Goal: Find specific page/section: Find specific page/section

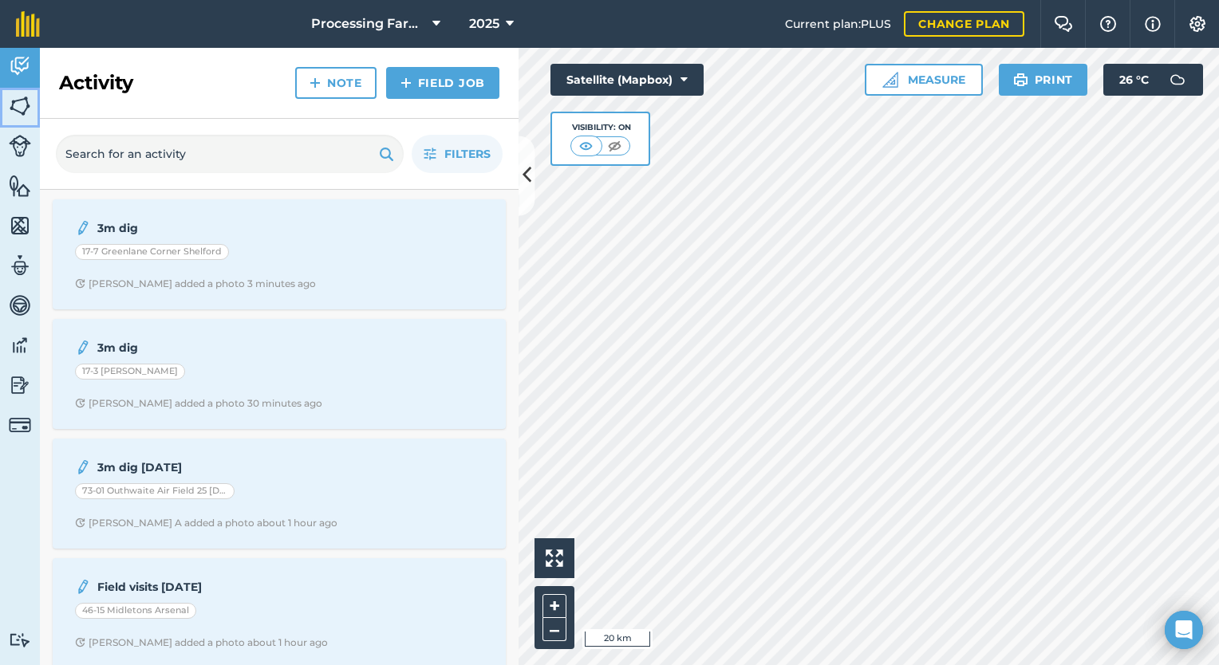
click at [26, 112] on img at bounding box center [20, 106] width 22 height 24
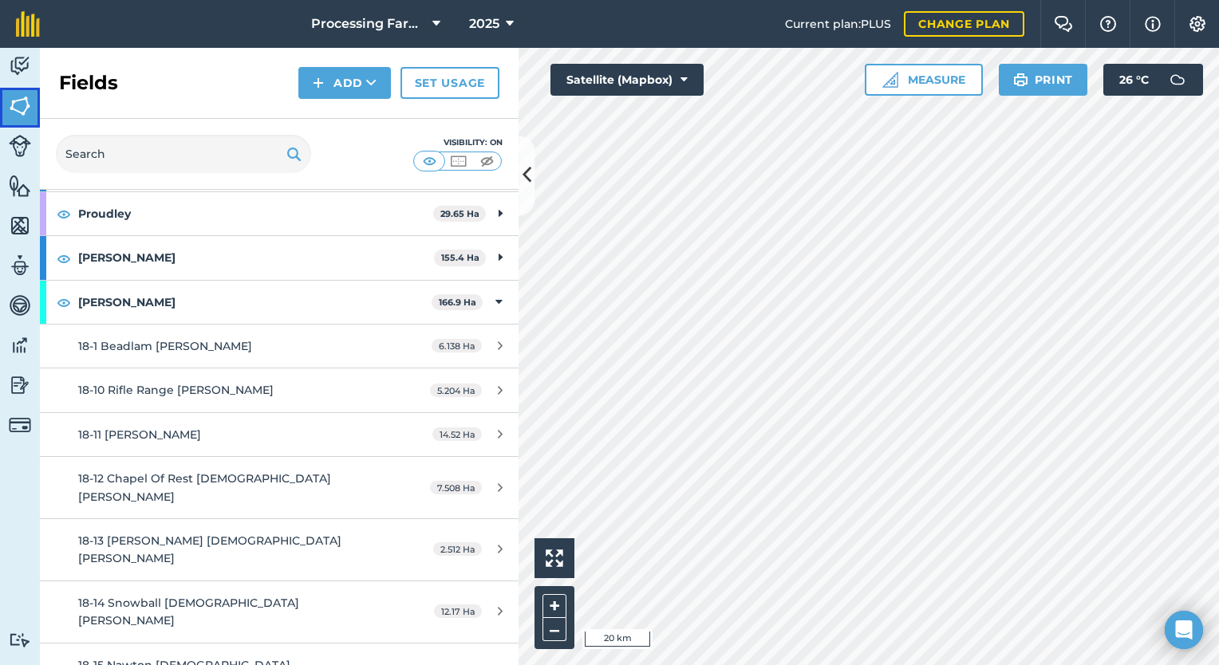
scroll to position [1442, 0]
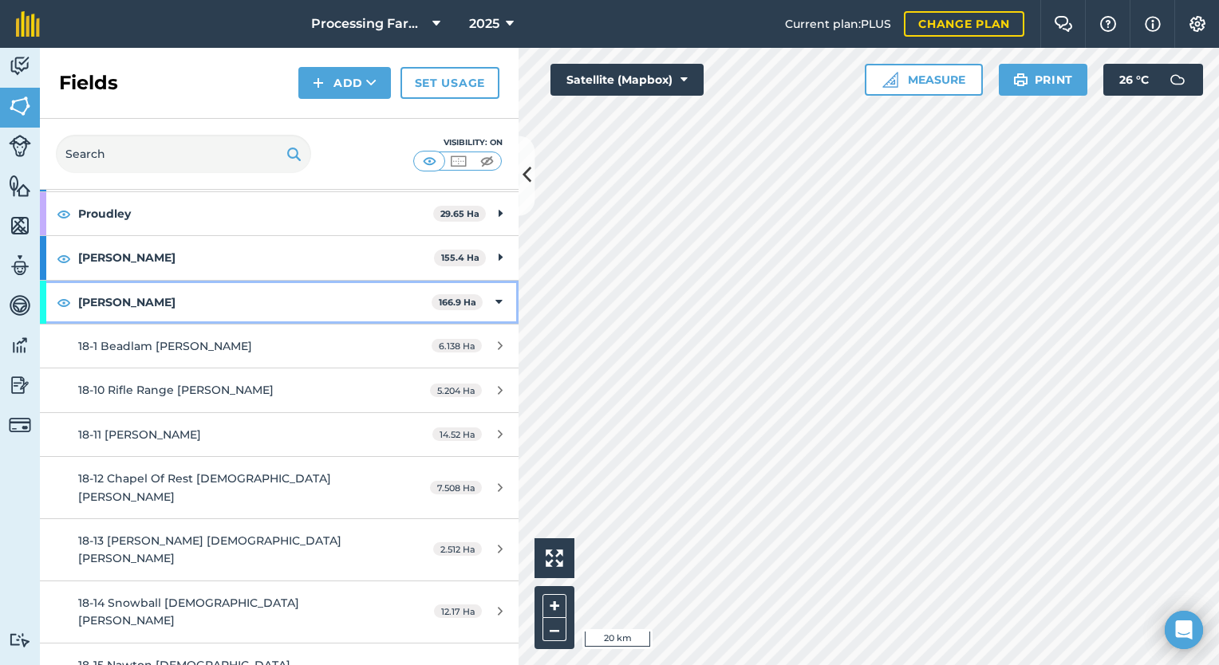
click at [176, 298] on strong "[PERSON_NAME]" at bounding box center [254, 302] width 353 height 43
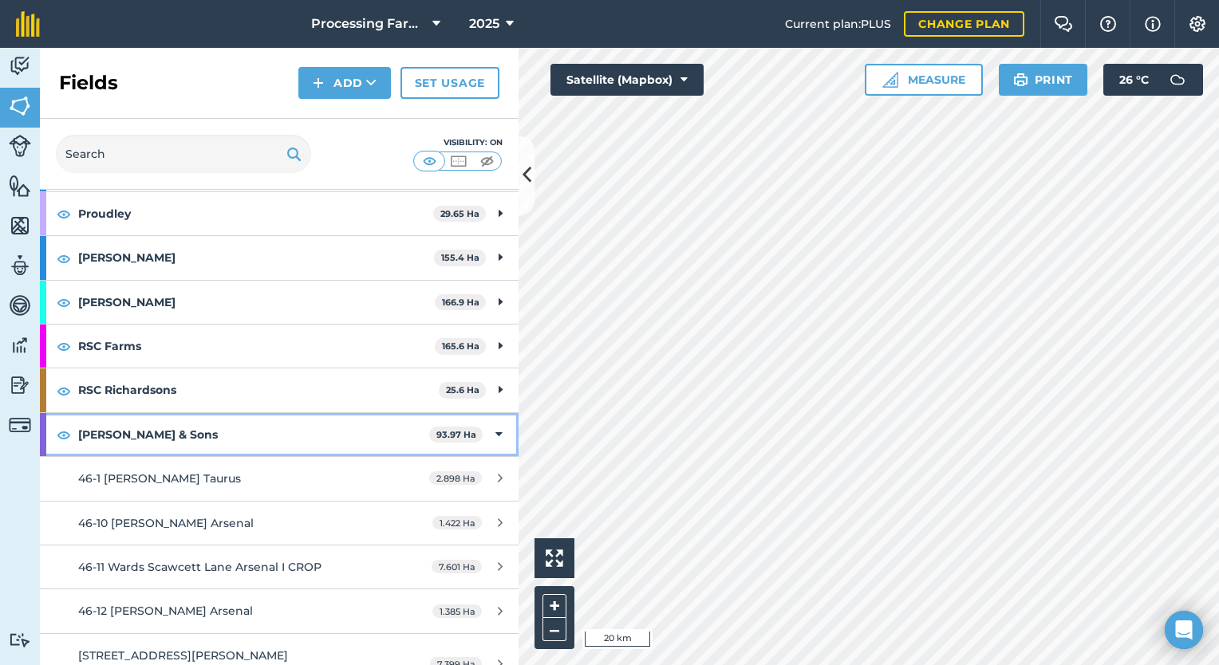
click at [171, 420] on strong "[PERSON_NAME] & Sons" at bounding box center [253, 434] width 351 height 43
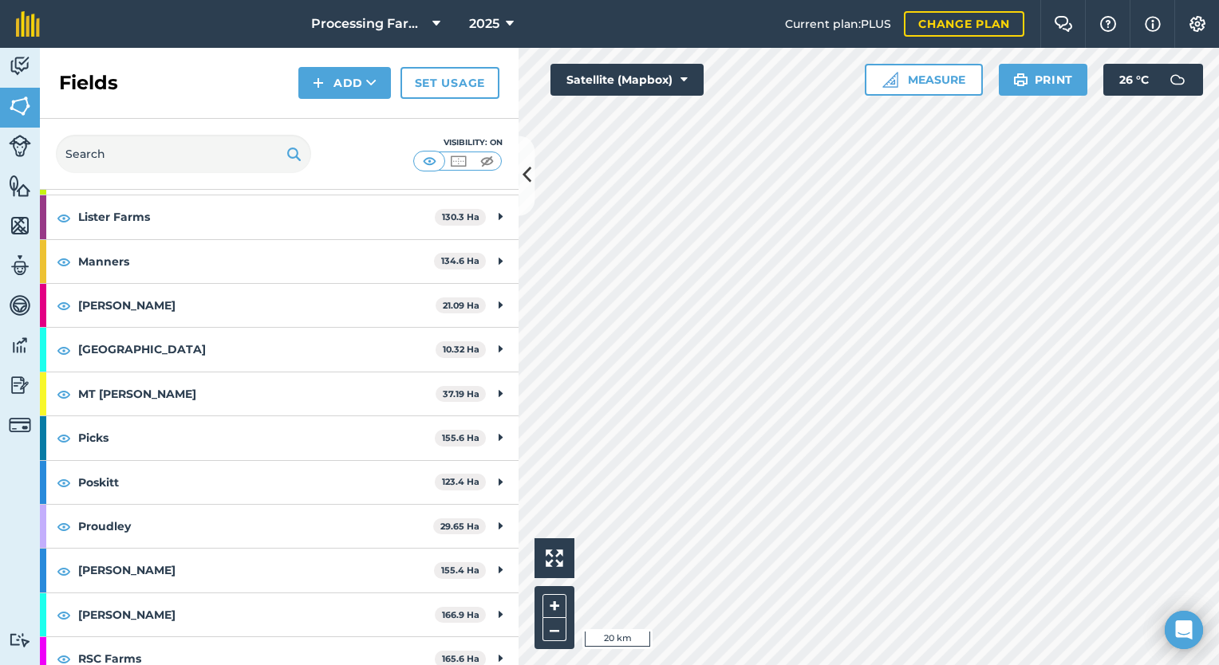
scroll to position [1110, 0]
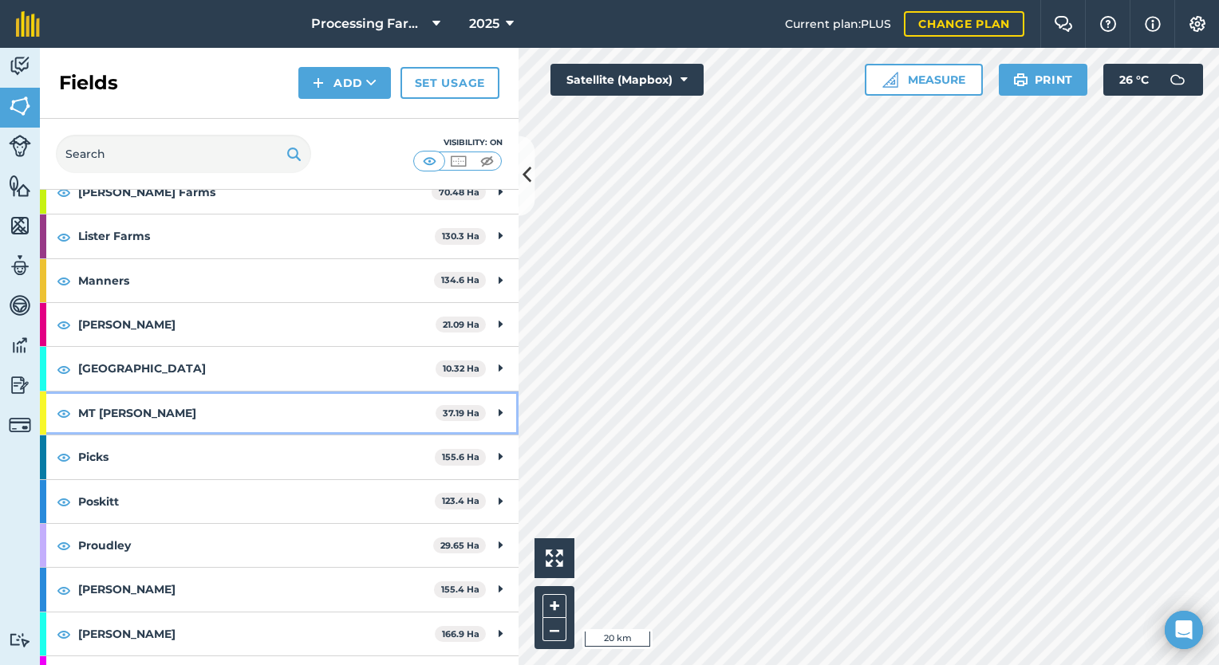
click at [163, 409] on strong "MT [PERSON_NAME]" at bounding box center [256, 413] width 357 height 43
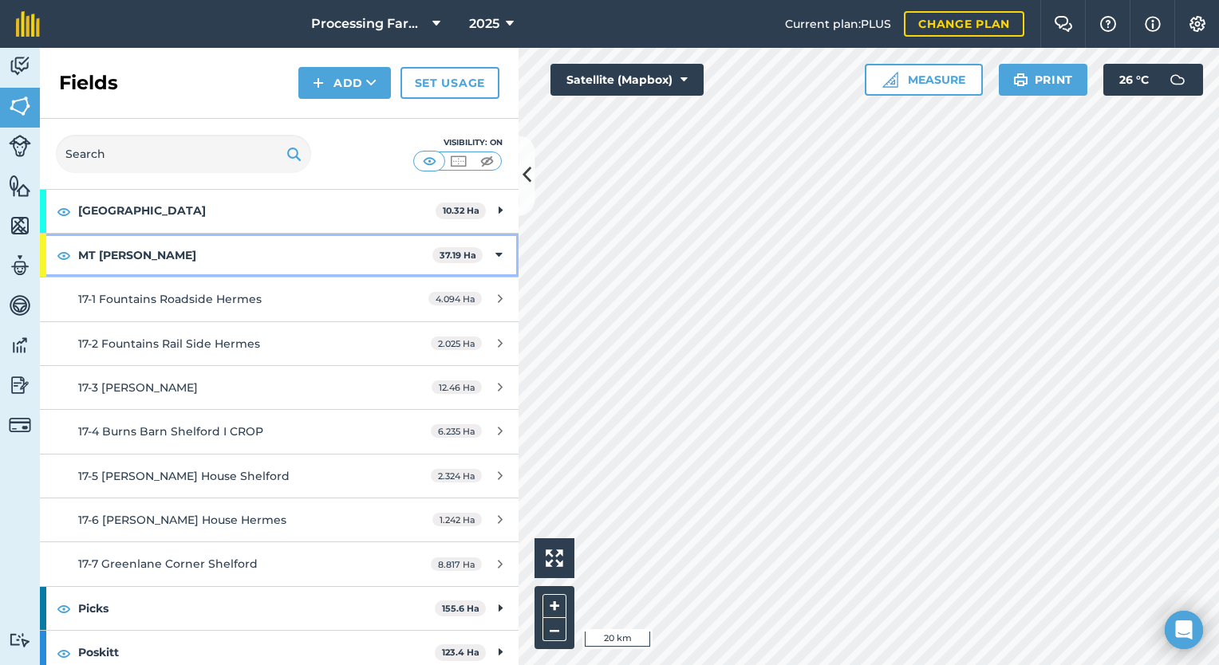
scroll to position [1270, 0]
click at [147, 241] on strong "MT [PERSON_NAME]" at bounding box center [255, 253] width 354 height 43
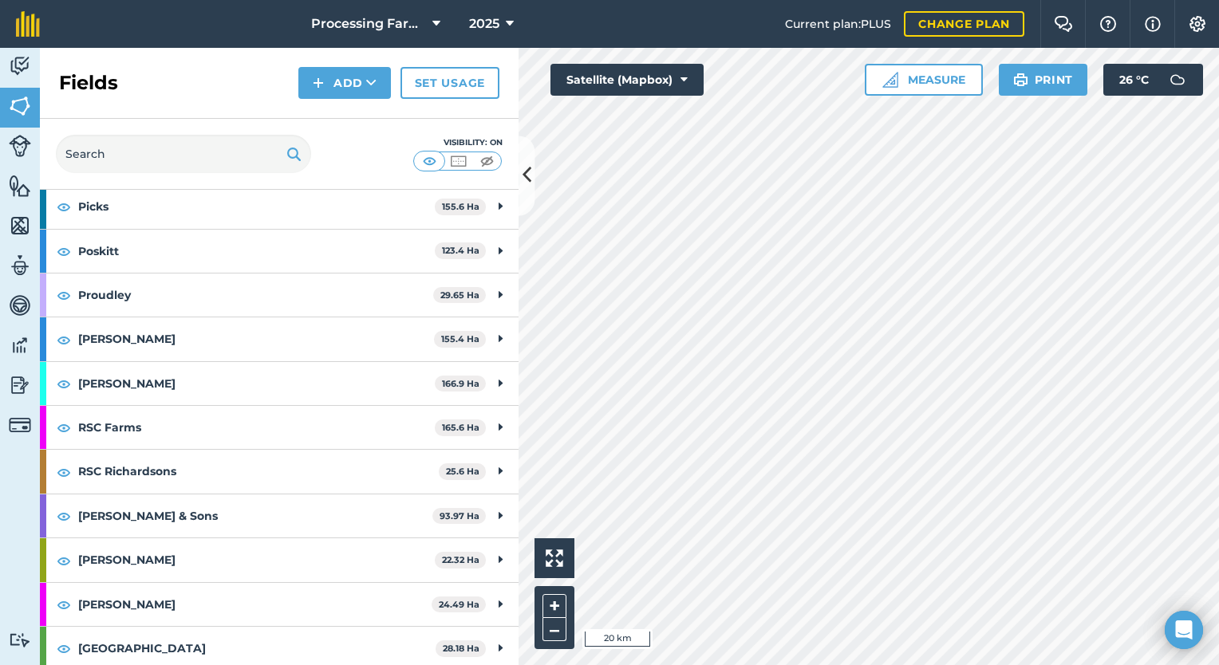
scroll to position [1372, 0]
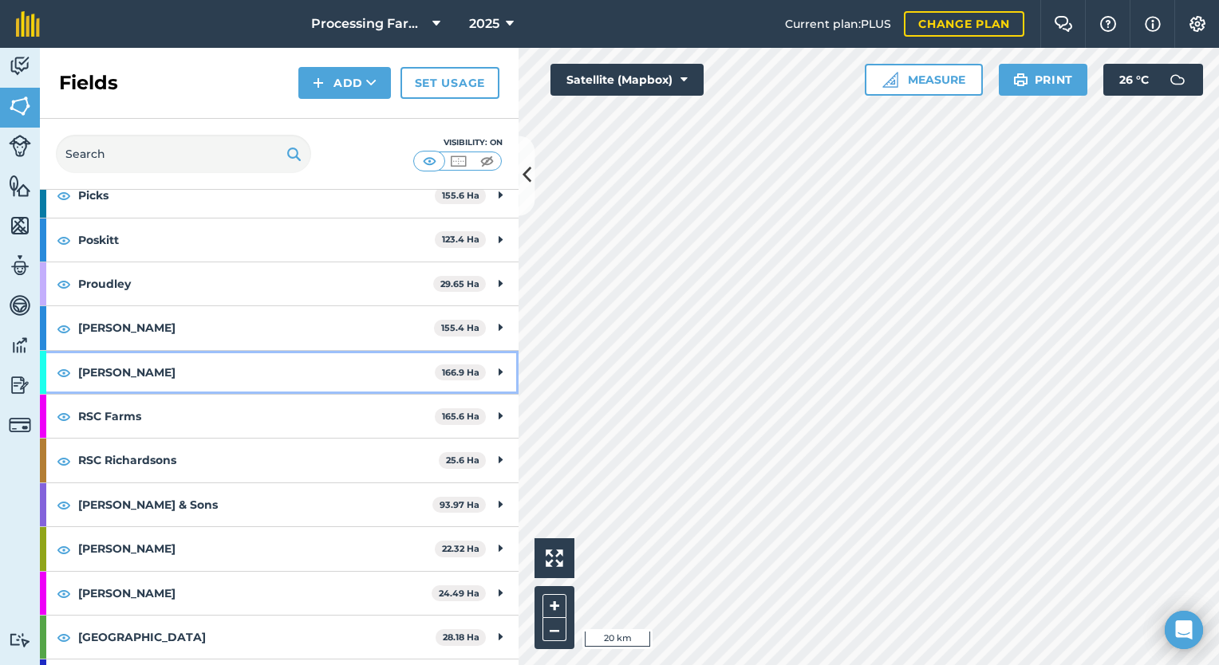
click at [175, 363] on strong "[PERSON_NAME]" at bounding box center [256, 372] width 357 height 43
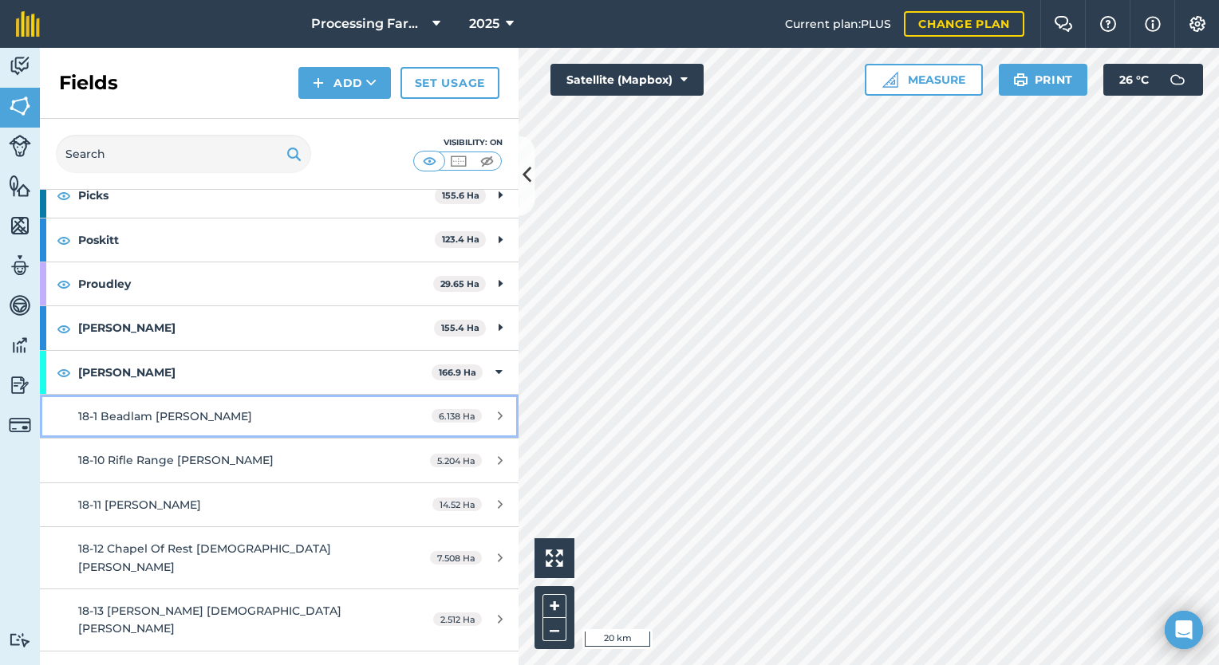
click at [167, 413] on span "18-1 Beadlam Brooke" at bounding box center [165, 416] width 174 height 14
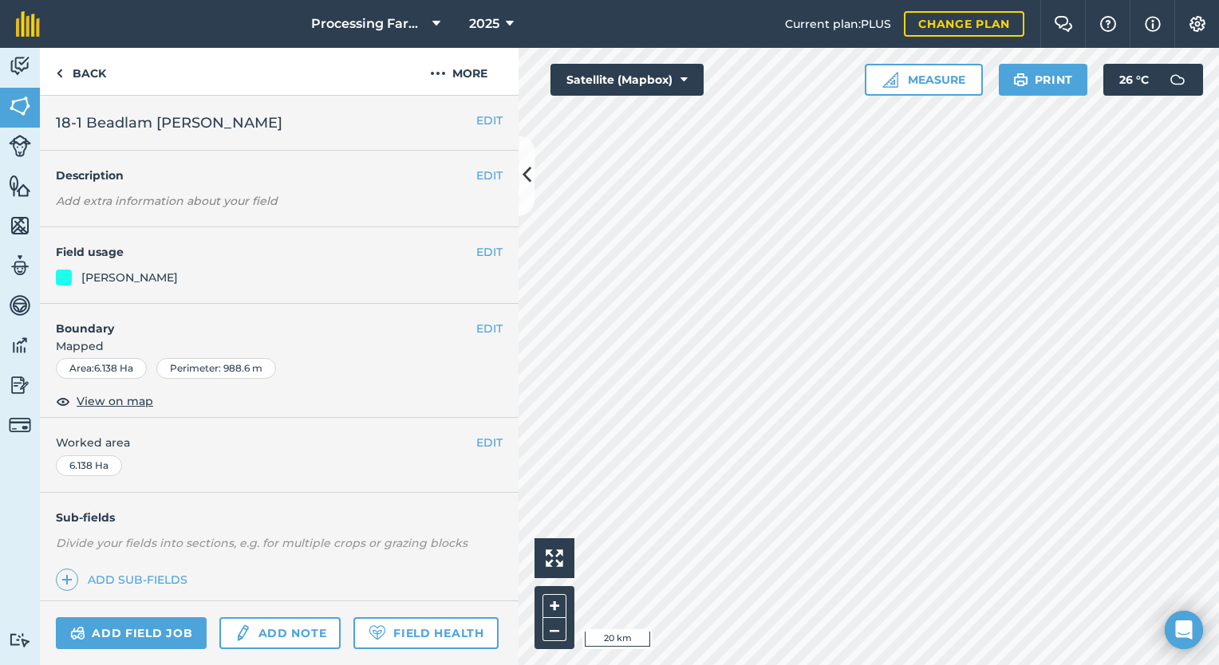
scroll to position [128, 0]
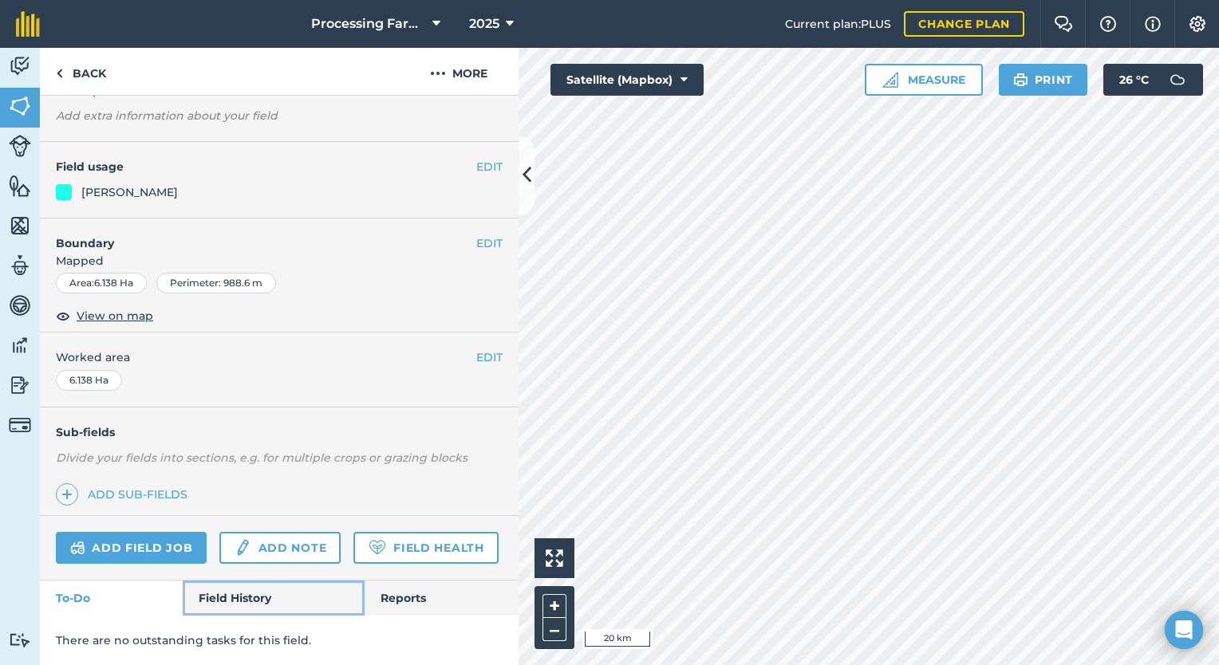
click at [214, 600] on link "Field History" at bounding box center [273, 598] width 181 height 35
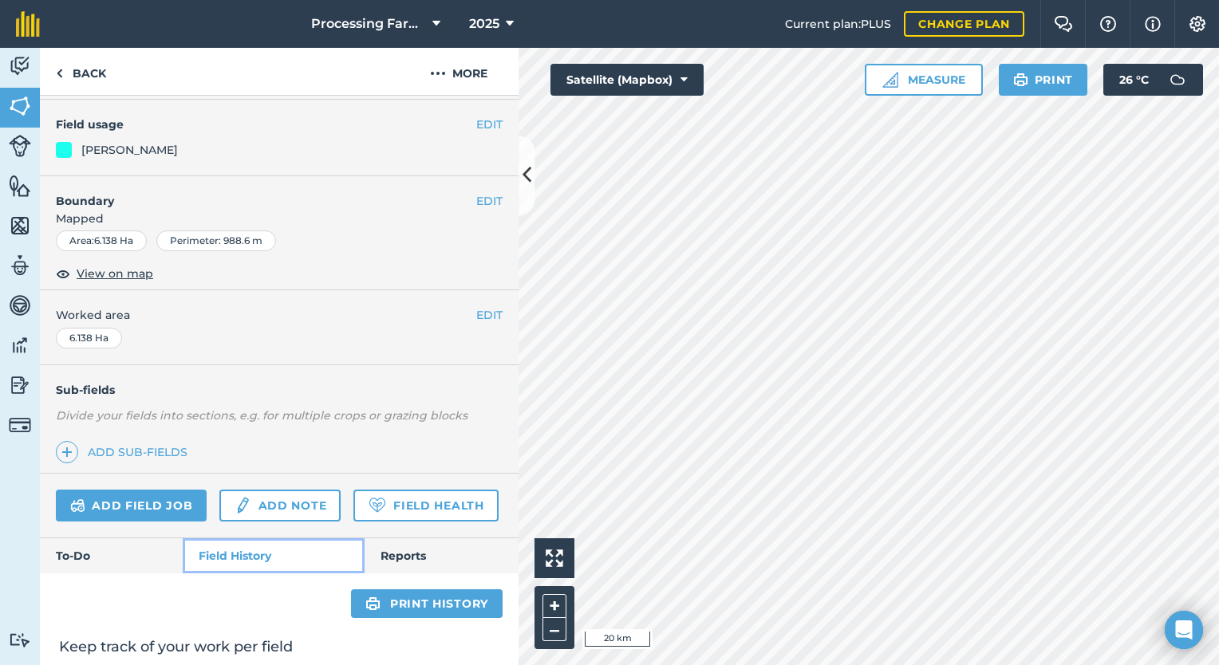
scroll to position [404, 0]
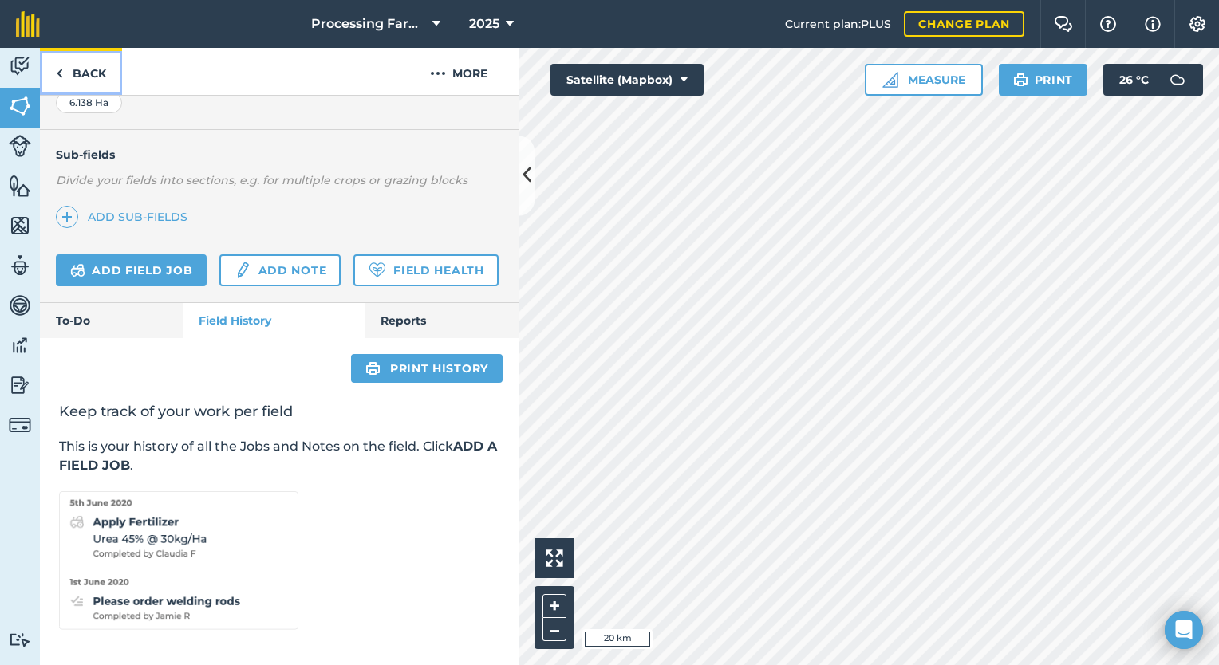
click at [87, 76] on link "Back" at bounding box center [81, 71] width 82 height 47
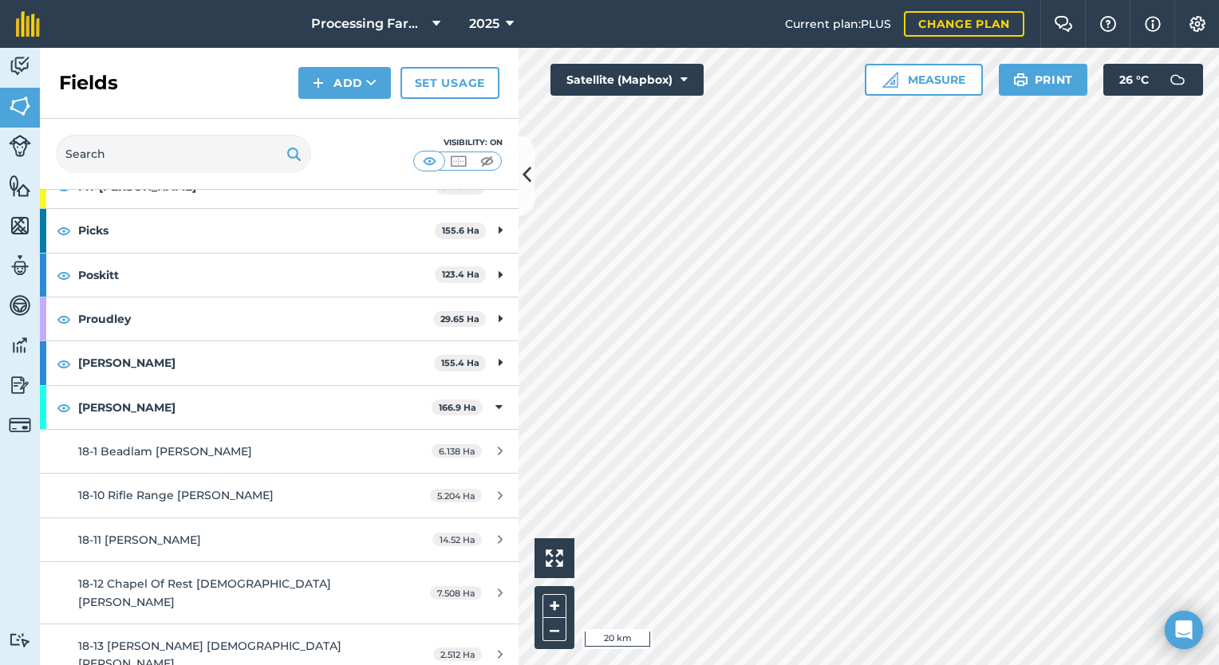
scroll to position [1349, 0]
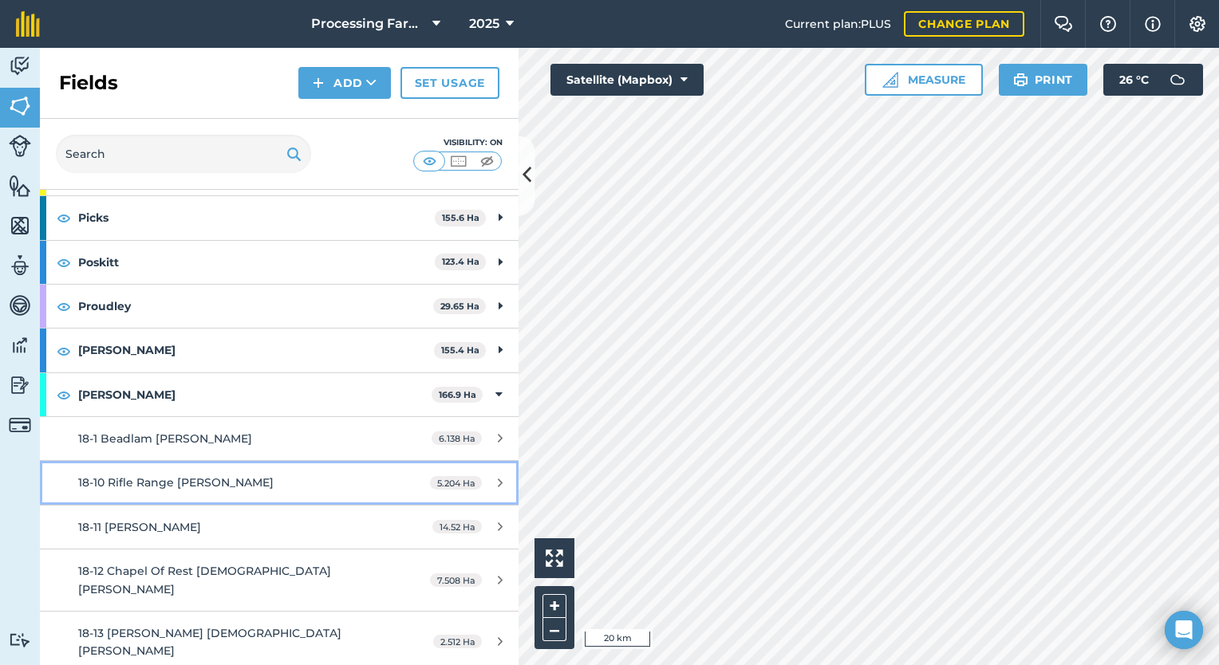
click at [217, 480] on div "18-10 Rifle Range [PERSON_NAME]" at bounding box center [228, 483] width 300 height 18
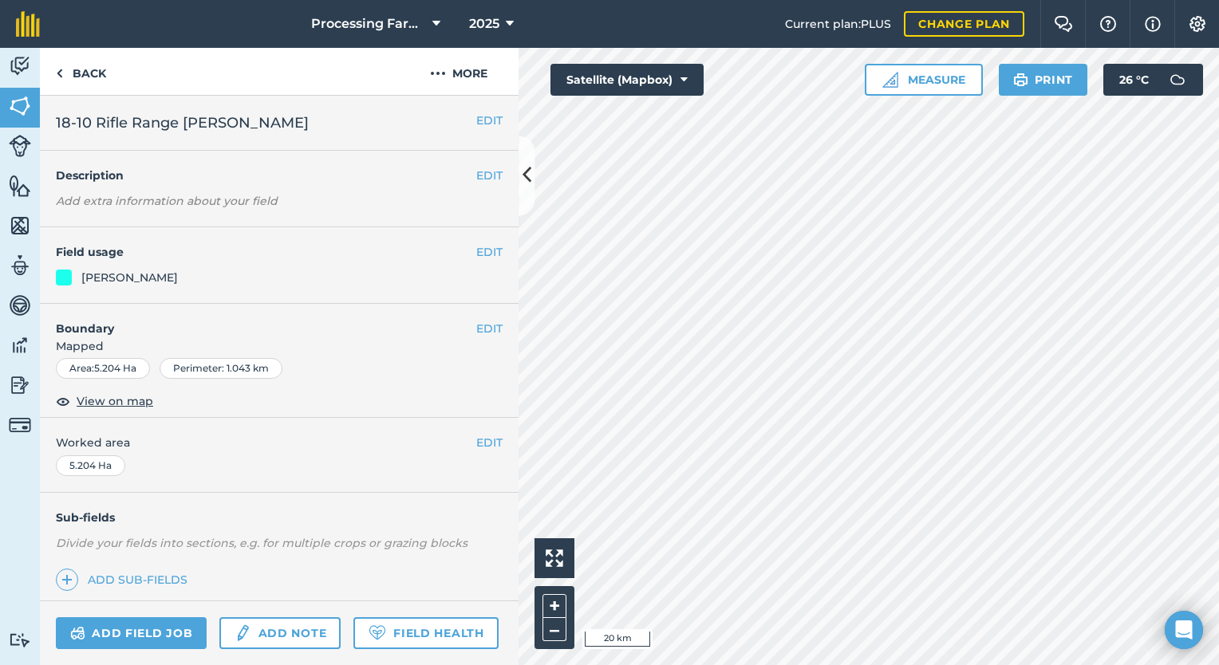
scroll to position [128, 0]
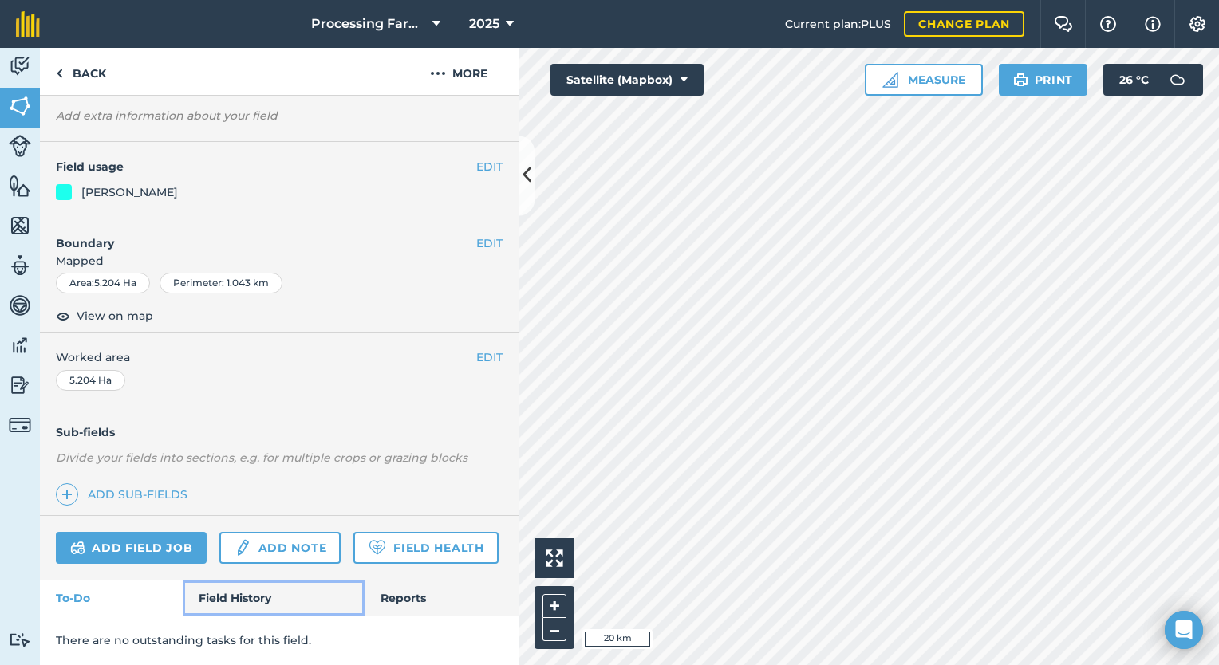
click at [241, 585] on link "Field History" at bounding box center [273, 598] width 181 height 35
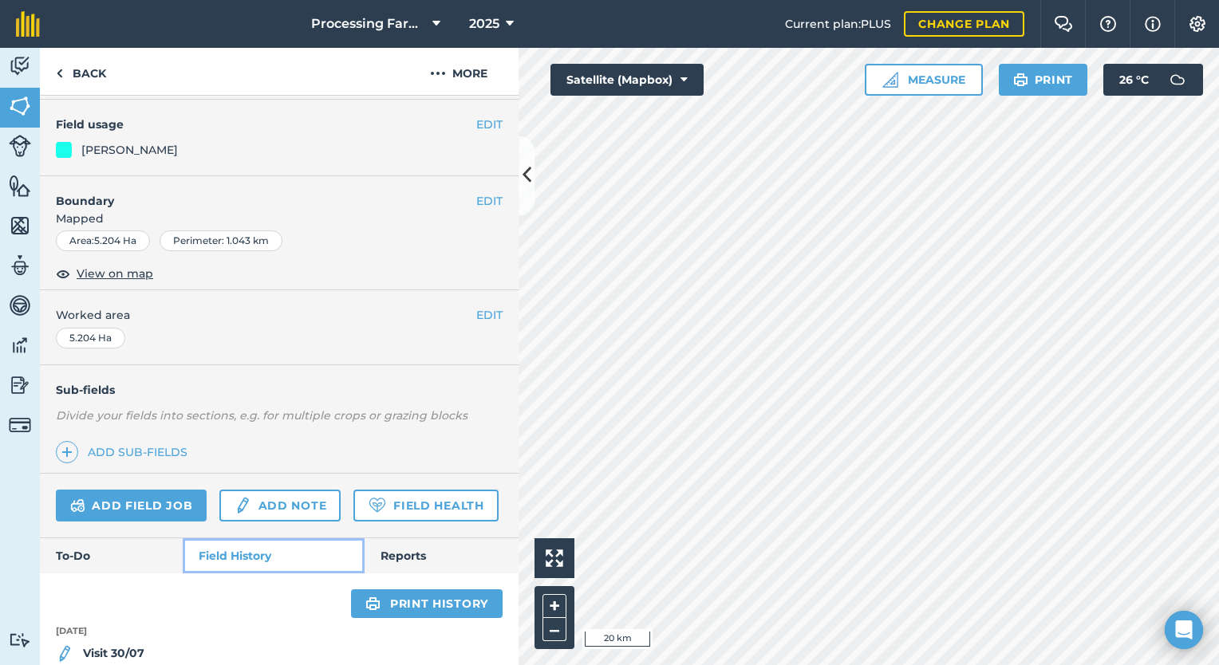
scroll to position [196, 0]
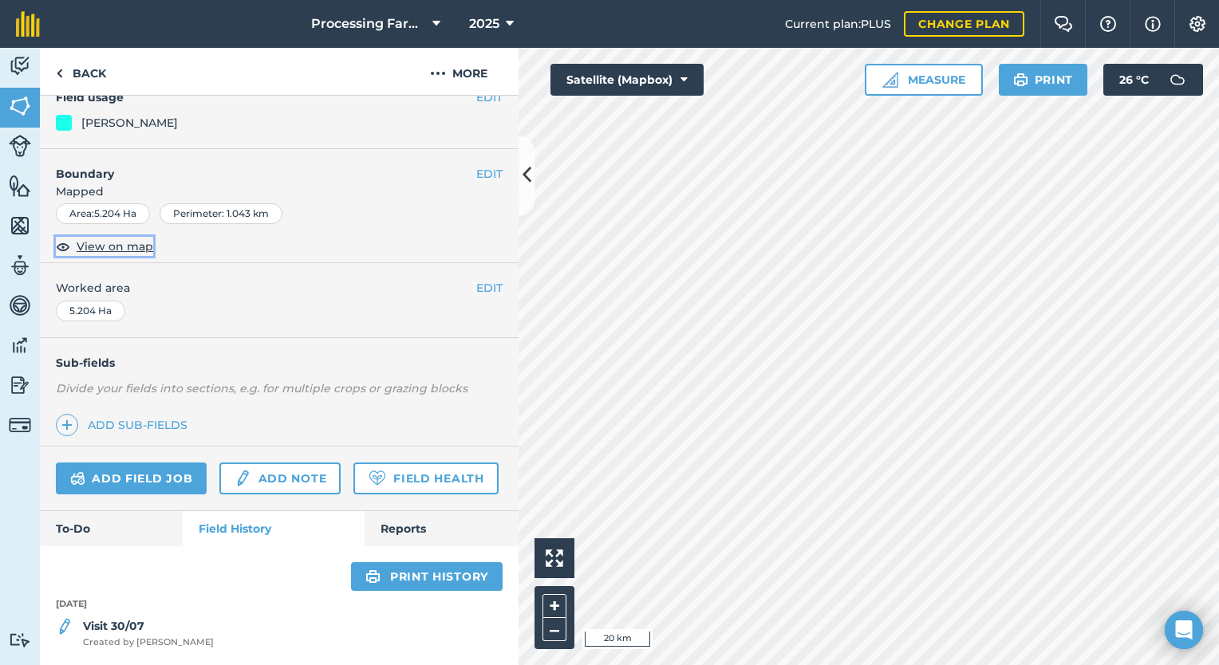
click at [129, 238] on span "View on map" at bounding box center [115, 247] width 77 height 18
click at [72, 70] on link "Back" at bounding box center [81, 71] width 82 height 47
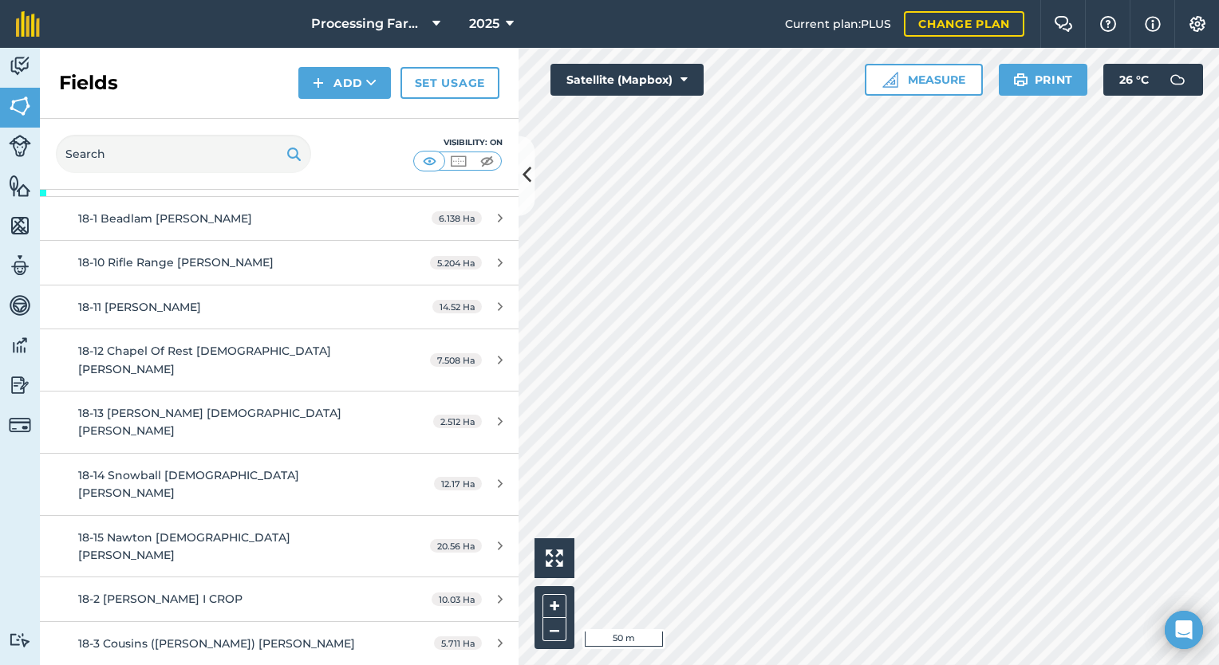
scroll to position [1572, 0]
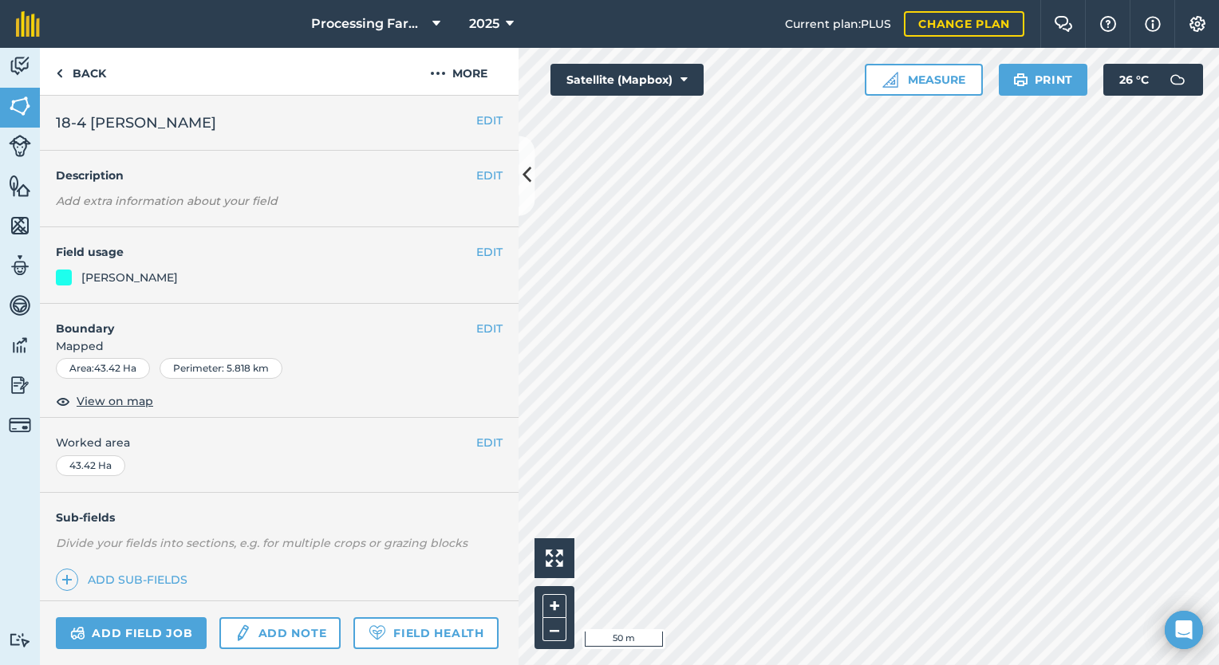
scroll to position [128, 0]
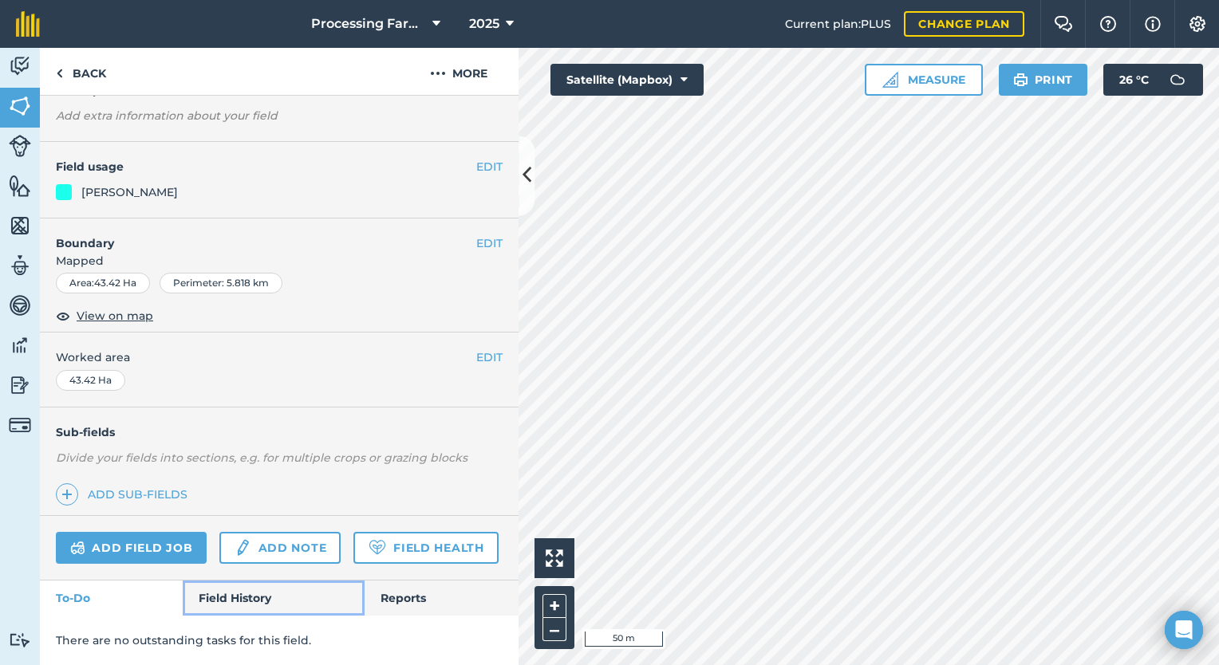
click at [230, 601] on link "Field History" at bounding box center [273, 598] width 181 height 35
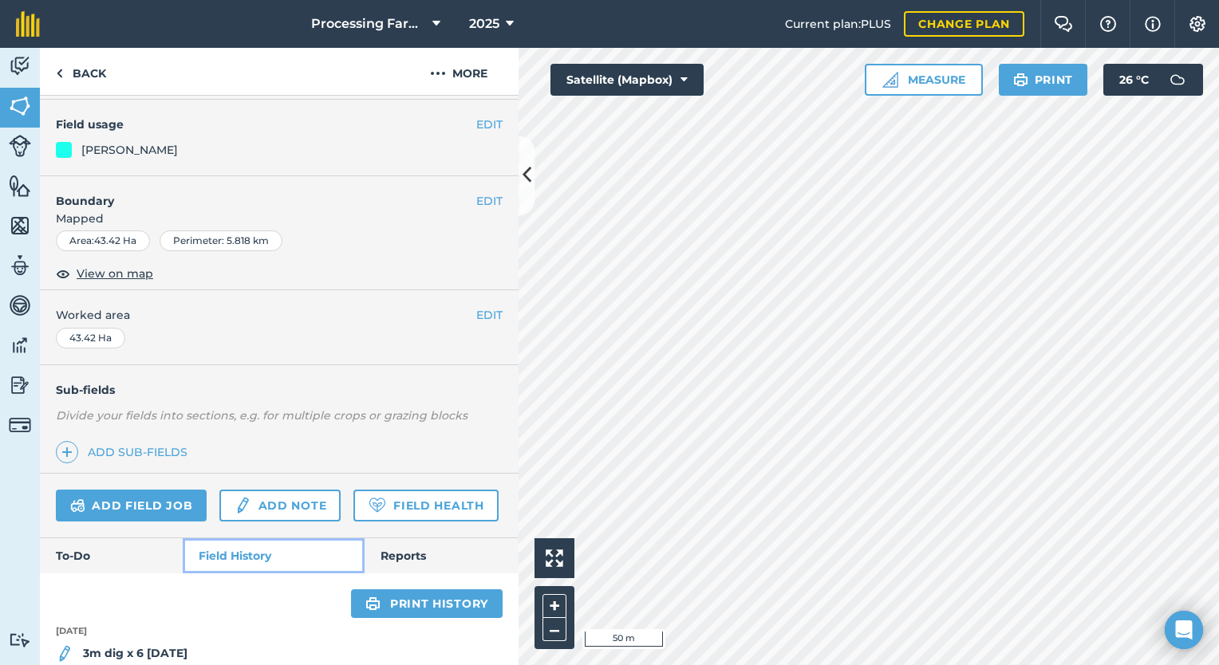
scroll to position [255, 0]
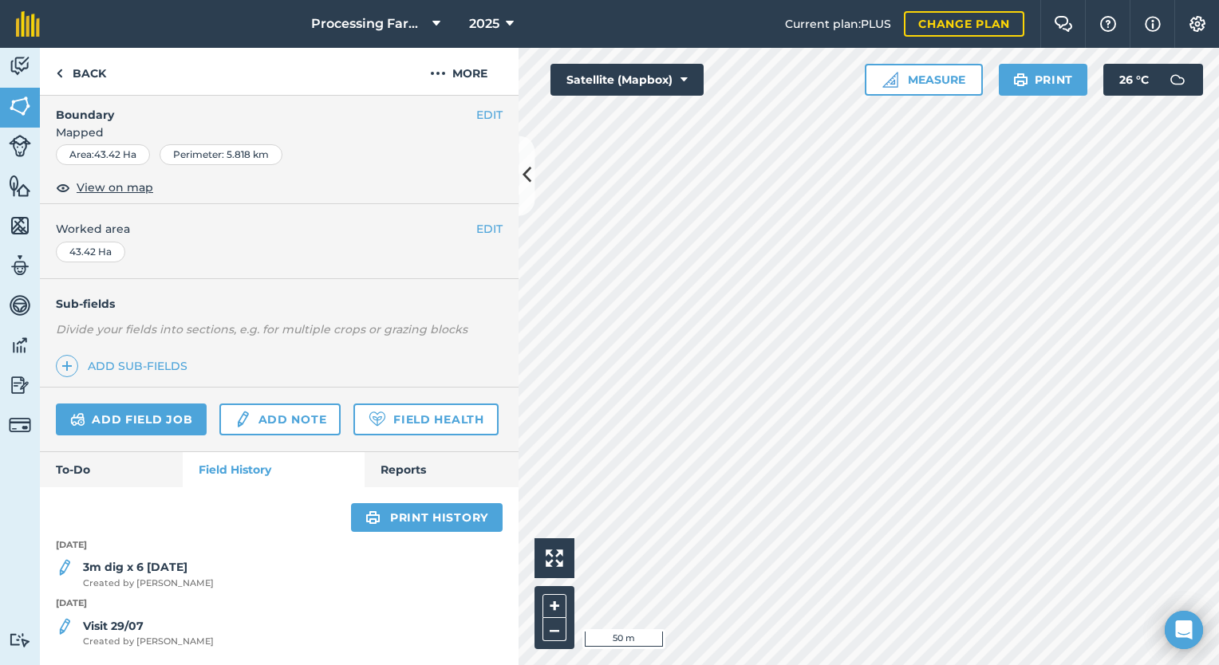
click at [218, 573] on div "3m dig x 6 12/8/25 Created by Lucy B" at bounding box center [279, 574] width 479 height 32
click at [132, 577] on span "Created by Lucy B" at bounding box center [148, 584] width 131 height 14
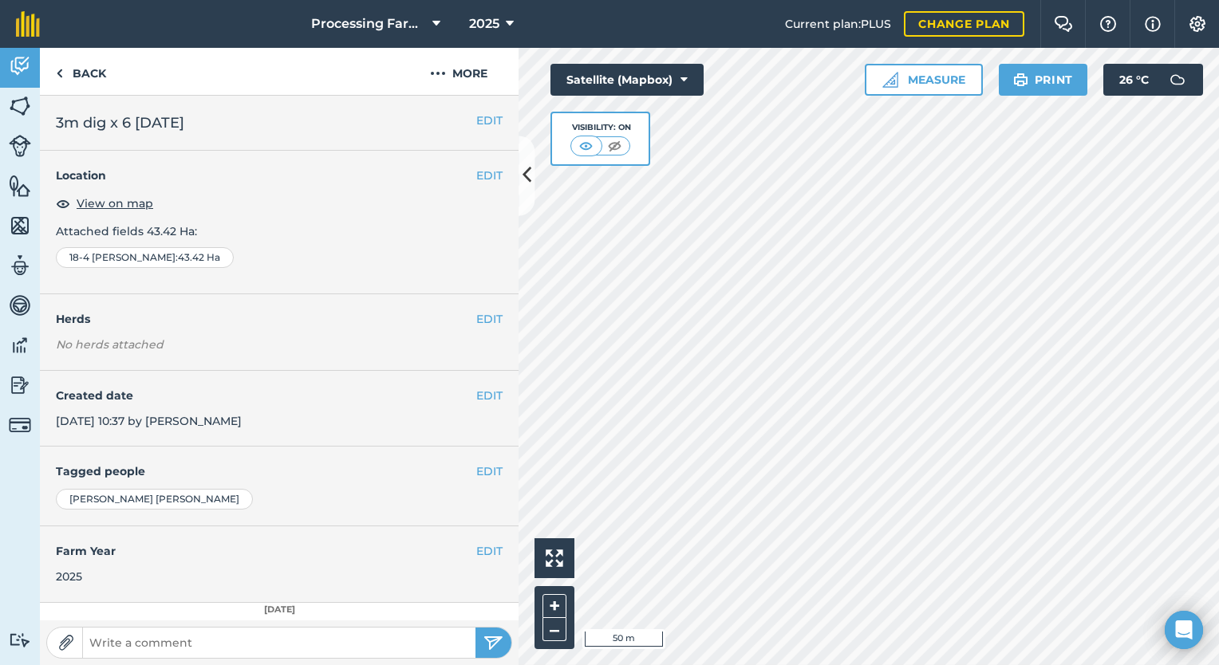
scroll to position [93, 0]
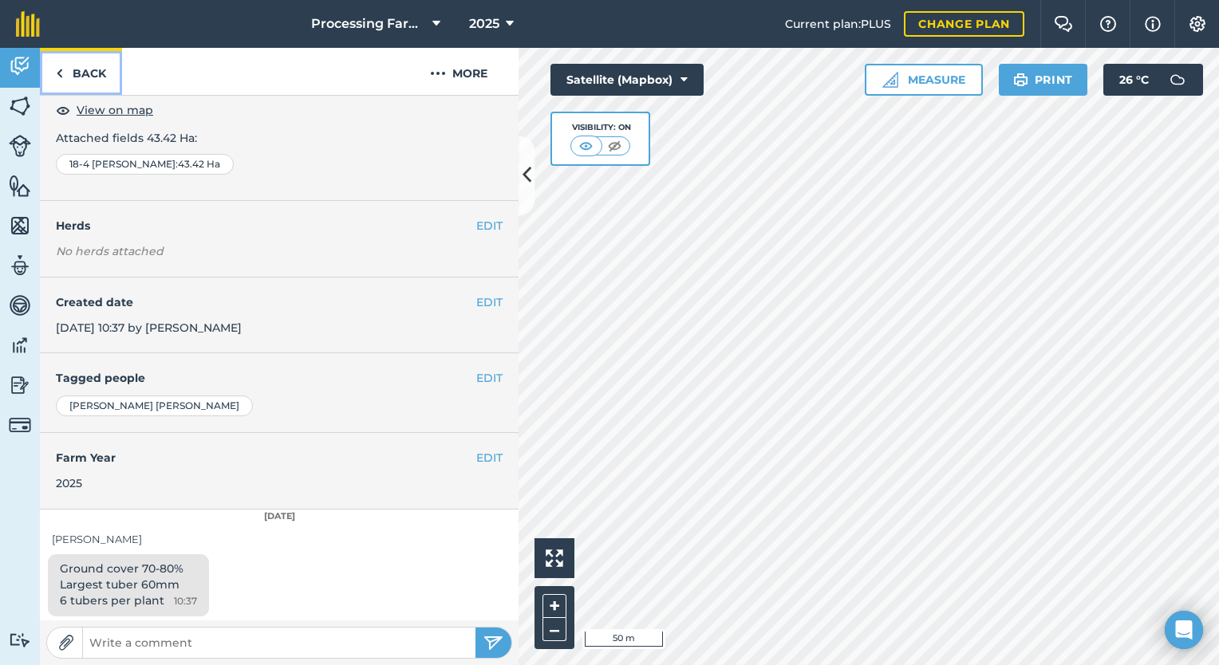
click at [79, 67] on link "Back" at bounding box center [81, 71] width 82 height 47
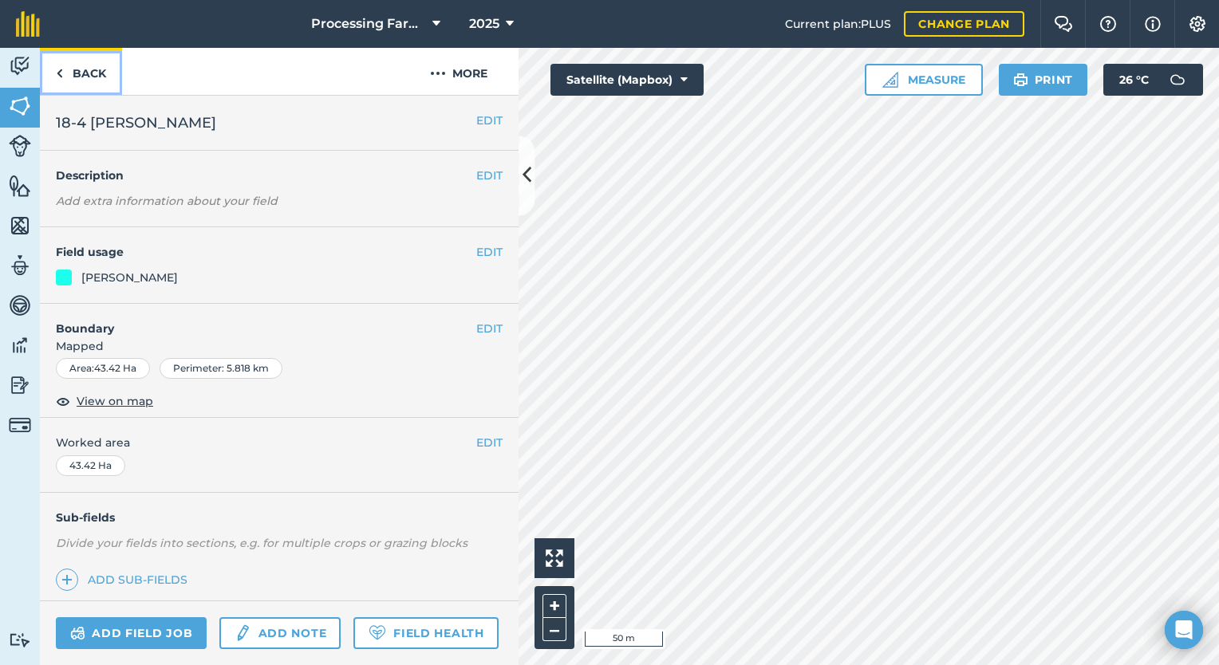
click at [80, 72] on link "Back" at bounding box center [81, 71] width 82 height 47
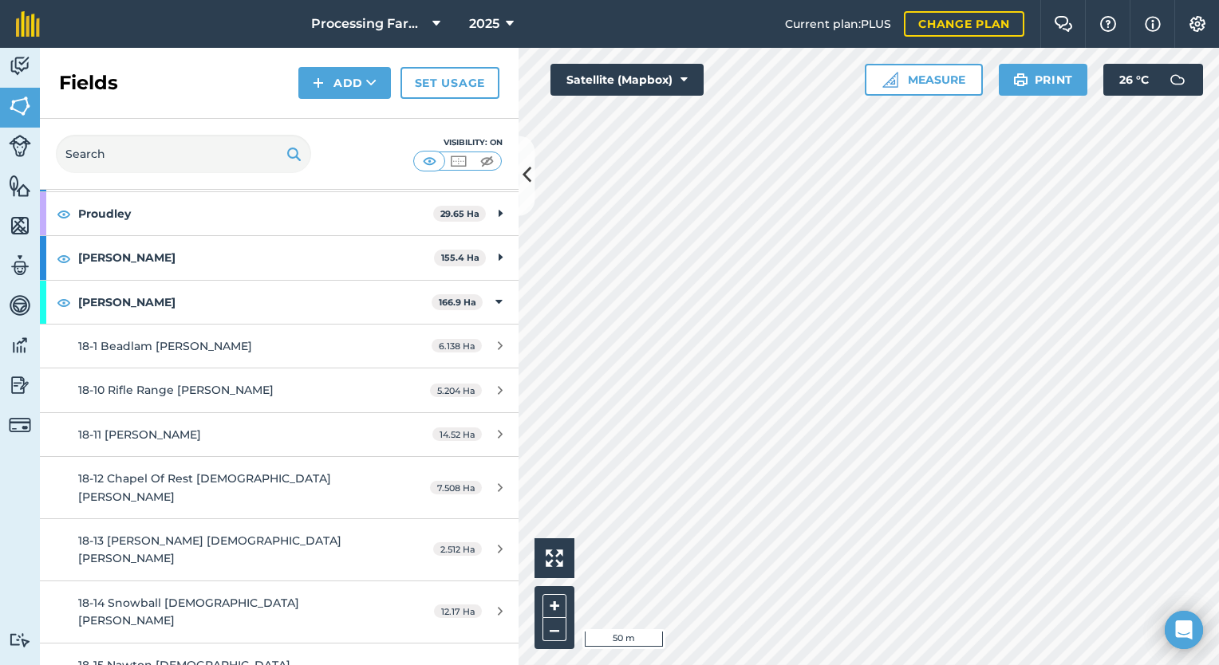
scroll to position [1442, 0]
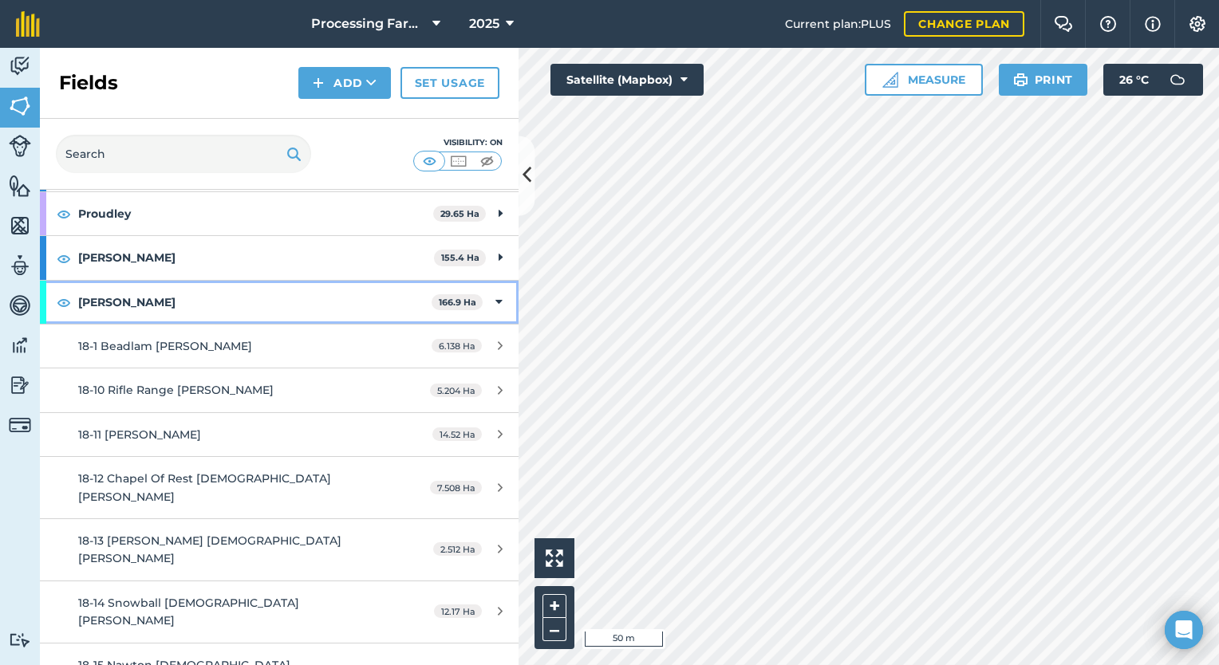
click at [173, 294] on strong "[PERSON_NAME]" at bounding box center [254, 302] width 353 height 43
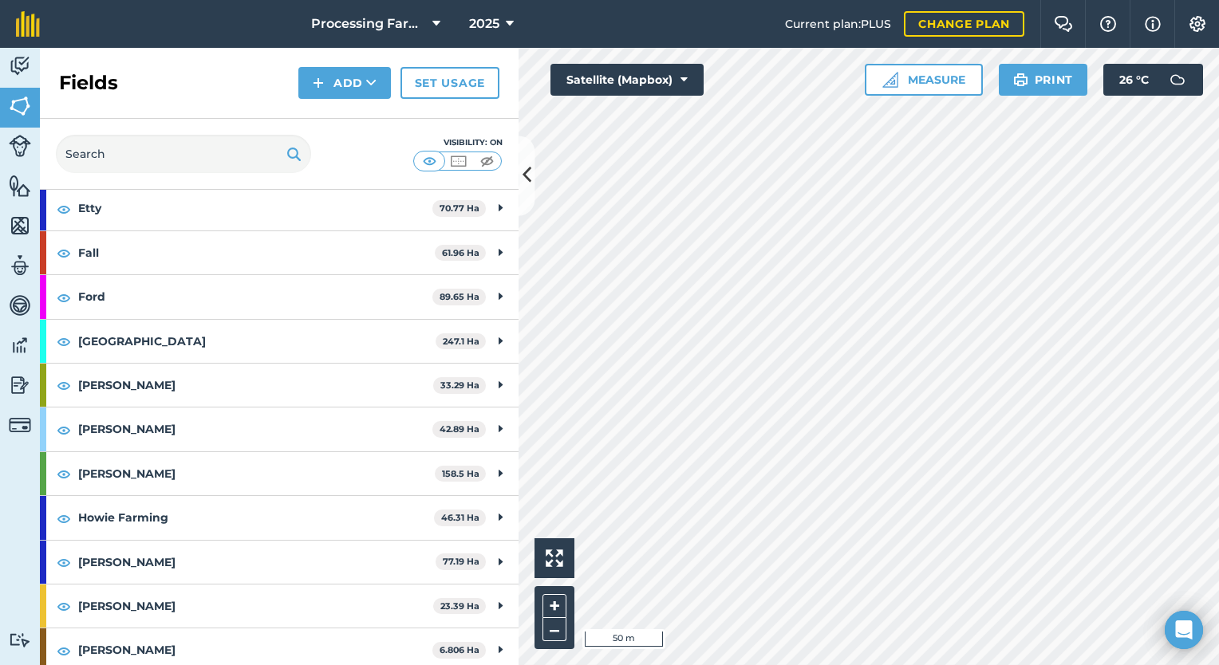
scroll to position [584, 0]
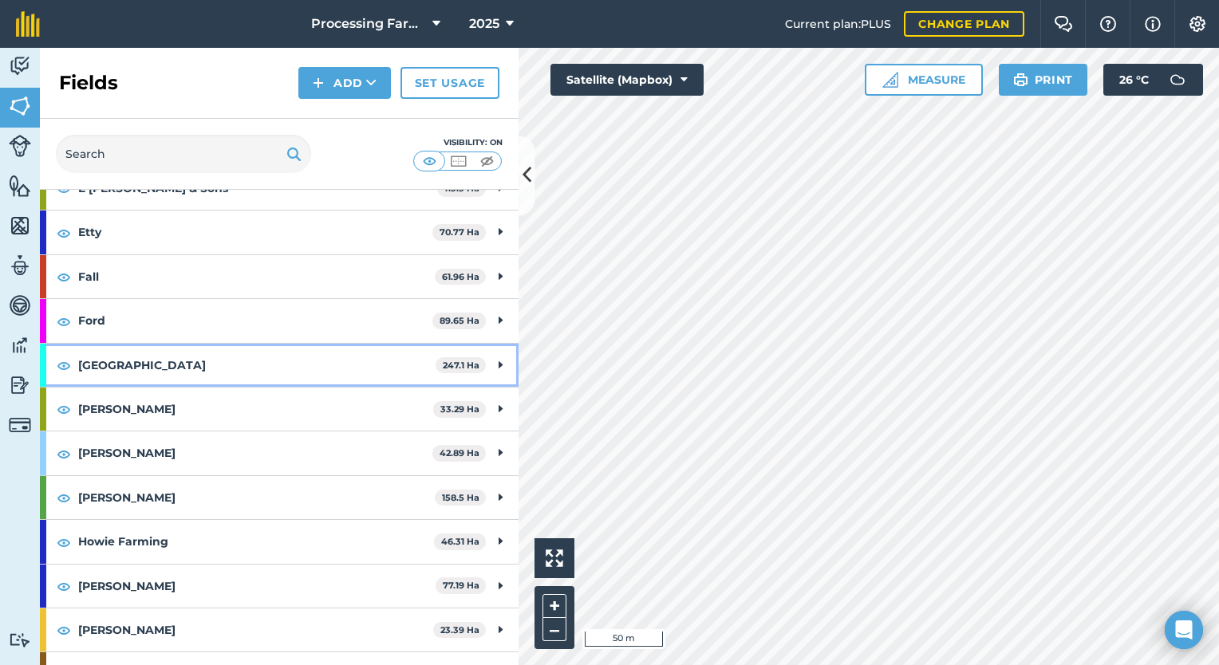
click at [168, 374] on strong "[GEOGRAPHIC_DATA]" at bounding box center [256, 365] width 357 height 43
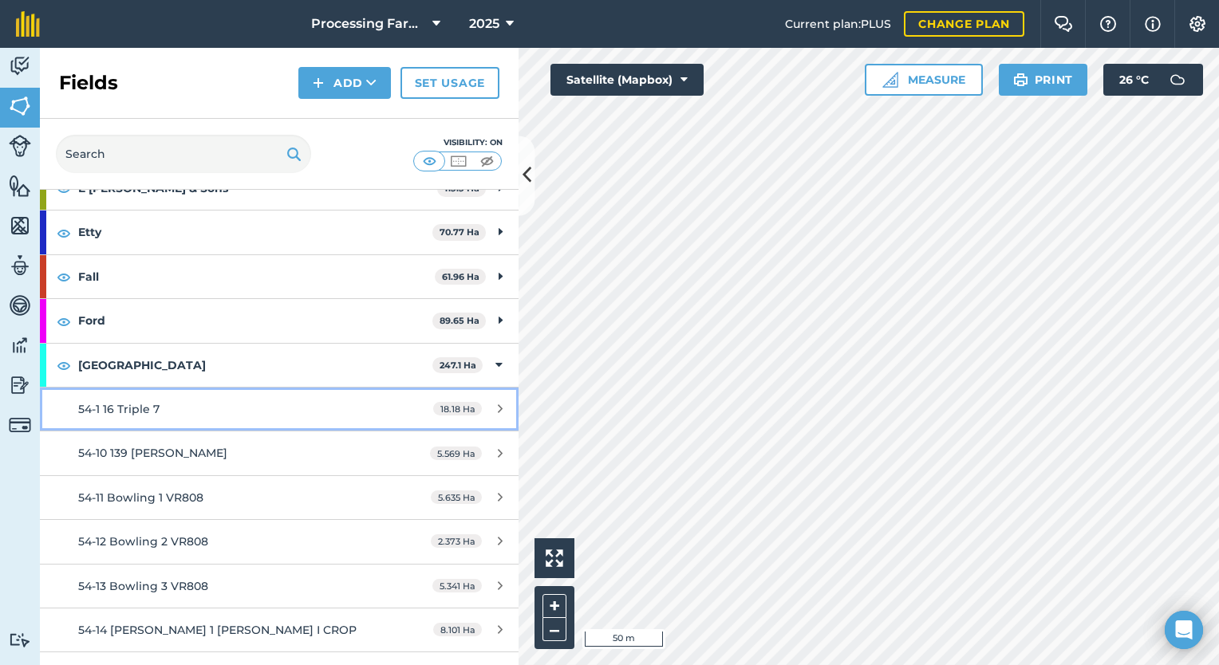
click at [233, 401] on div "54-1 16 Triple 7" at bounding box center [228, 409] width 300 height 18
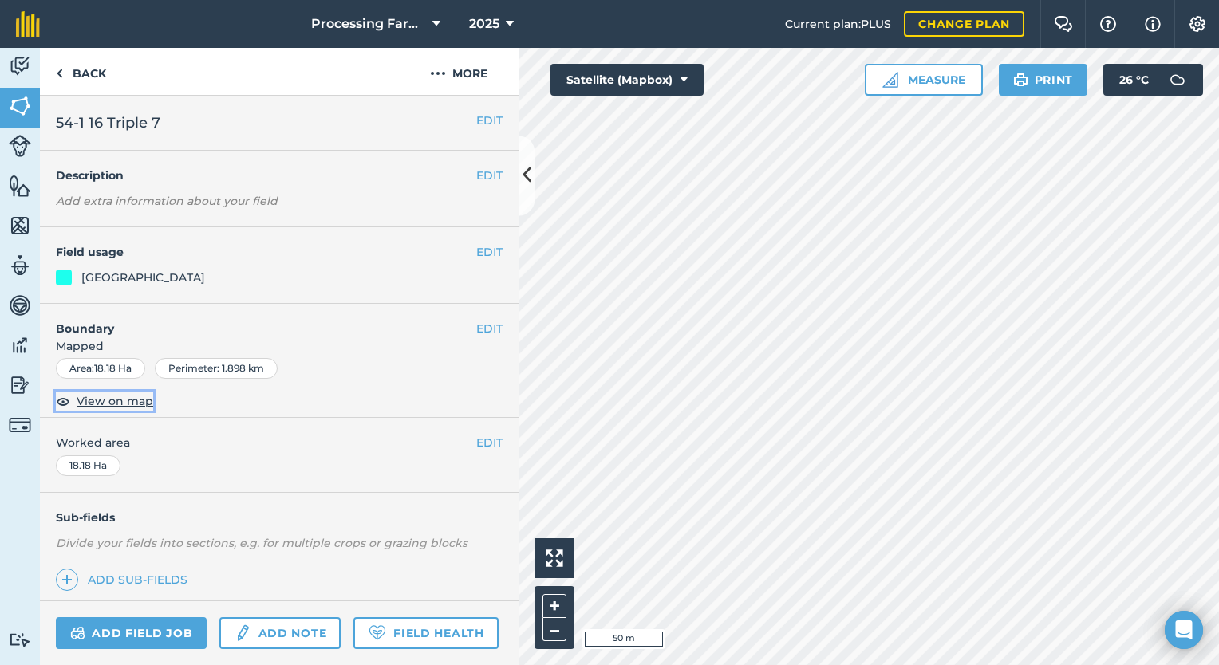
click at [122, 407] on span "View on map" at bounding box center [115, 401] width 77 height 18
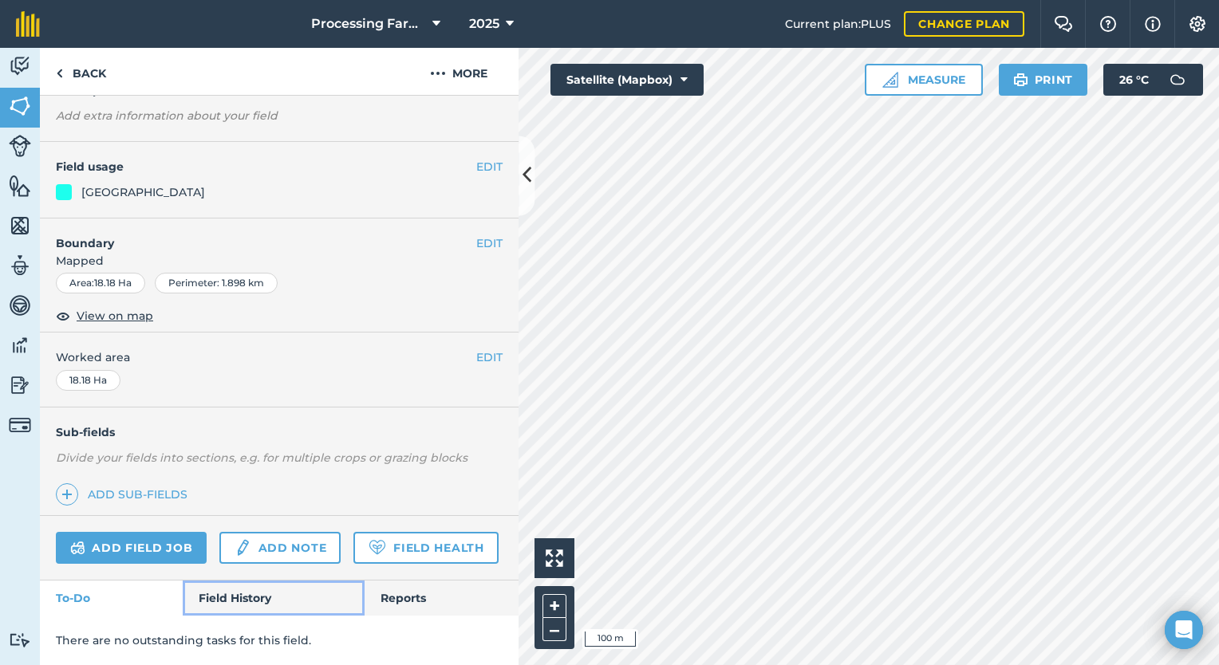
click at [219, 598] on link "Field History" at bounding box center [273, 598] width 181 height 35
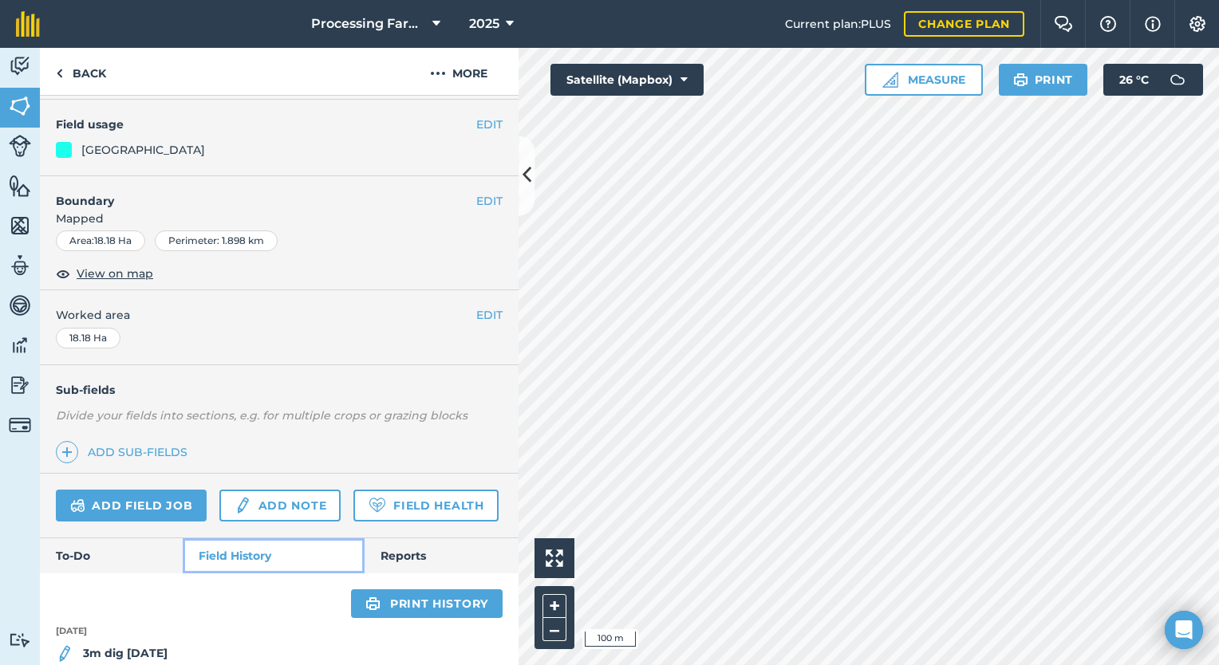
scroll to position [255, 0]
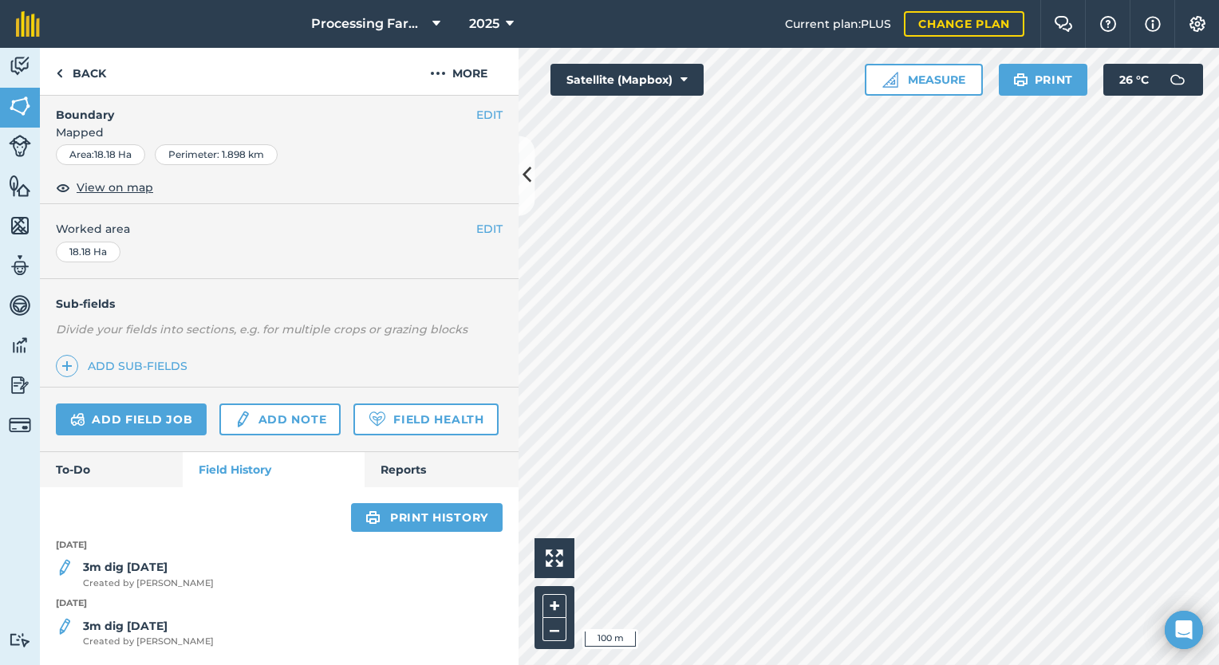
click at [194, 563] on div "3m dig 7/8/25 Created by Lucy B" at bounding box center [279, 574] width 479 height 32
click at [156, 577] on span "Created by Lucy B" at bounding box center [148, 584] width 131 height 14
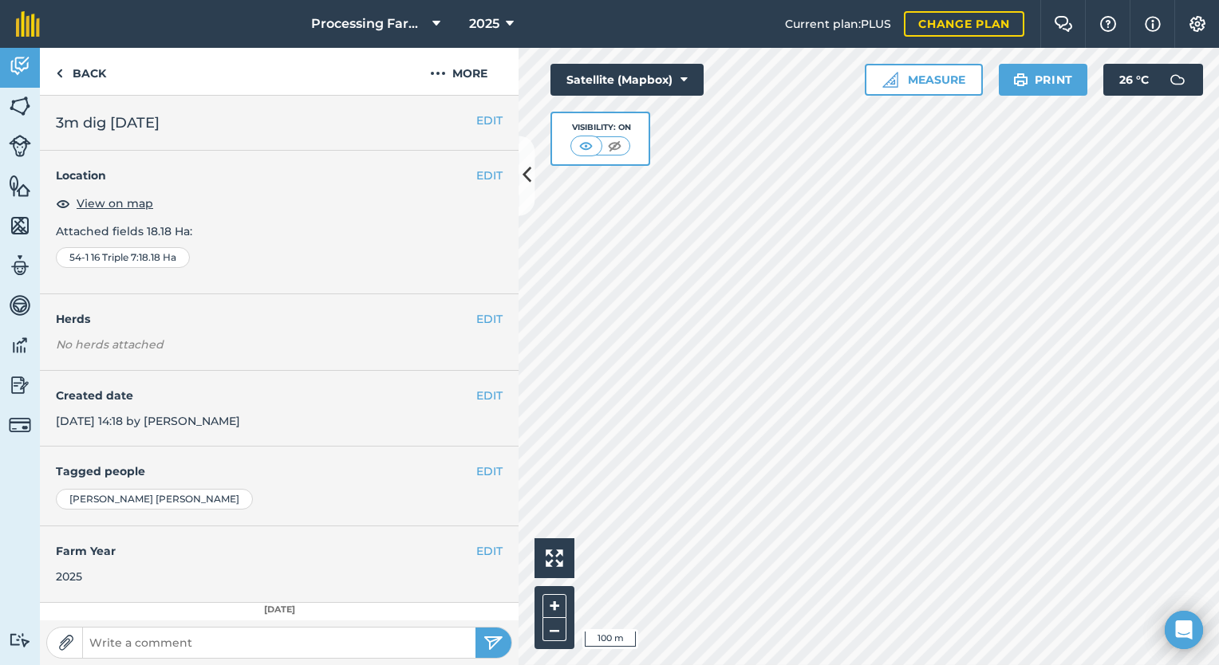
scroll to position [77, 0]
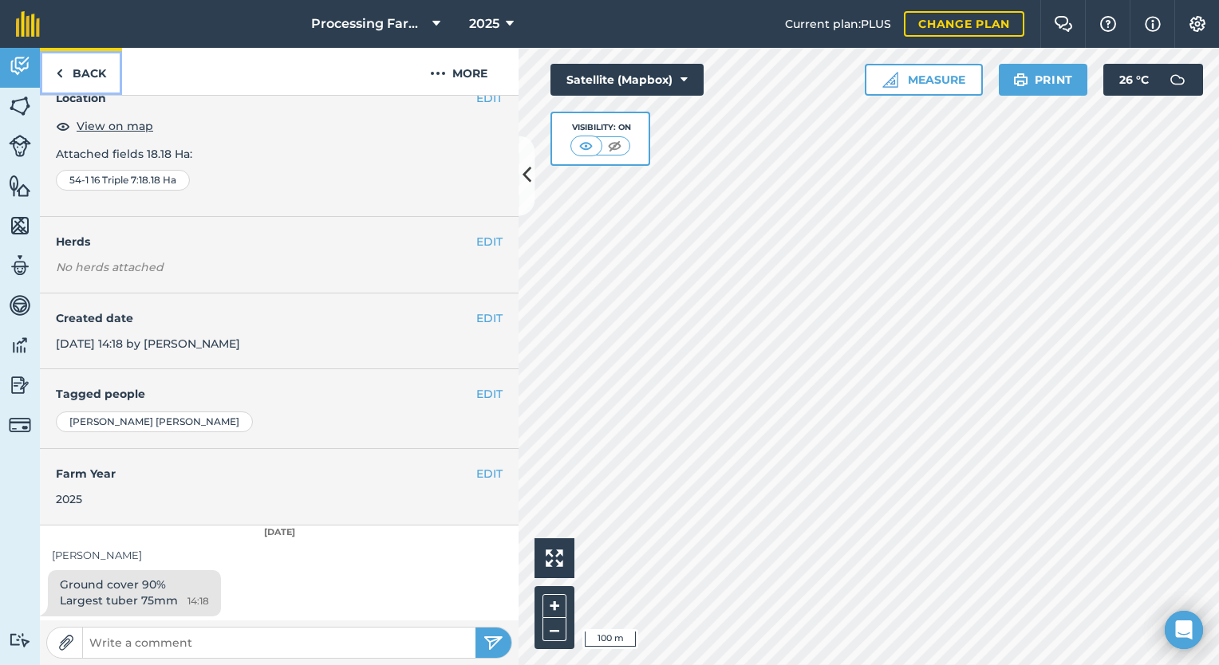
click at [83, 75] on link "Back" at bounding box center [81, 71] width 82 height 47
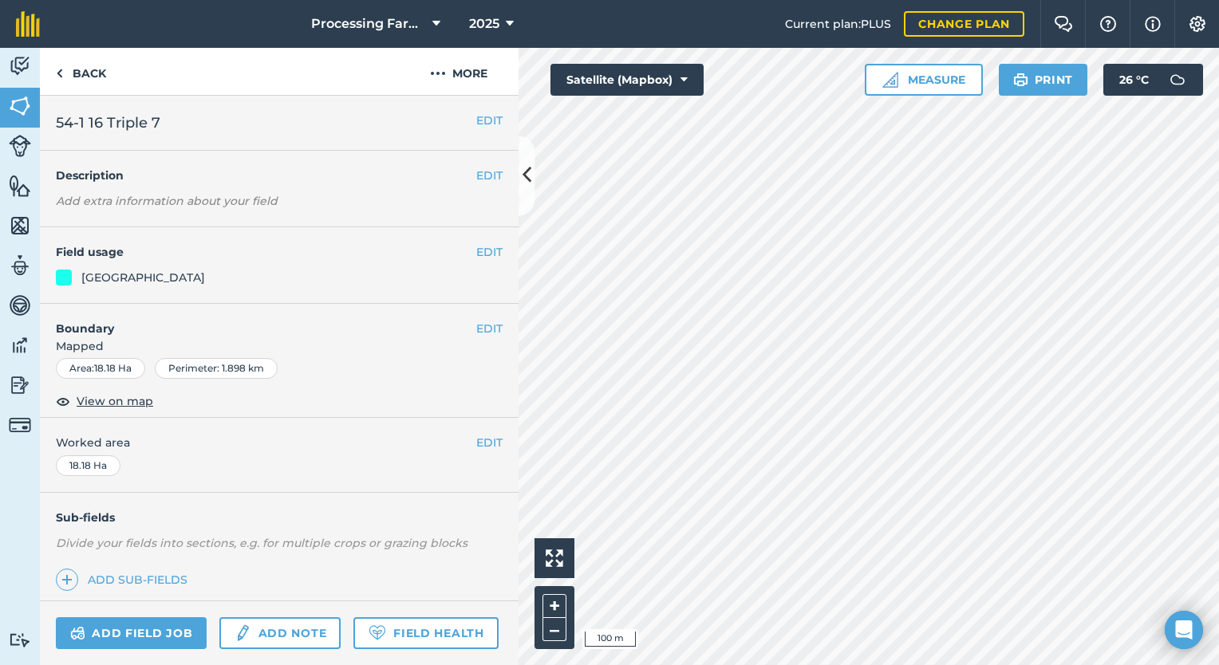
scroll to position [255, 0]
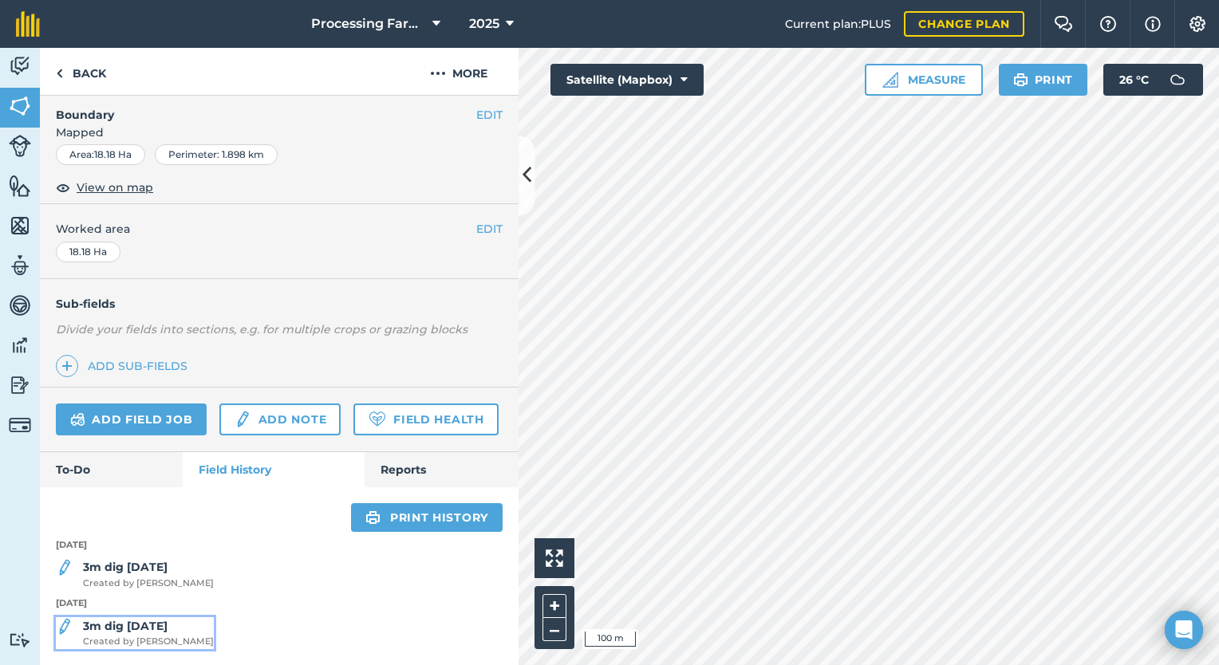
click at [140, 620] on strong "3m dig [DATE]" at bounding box center [125, 626] width 85 height 14
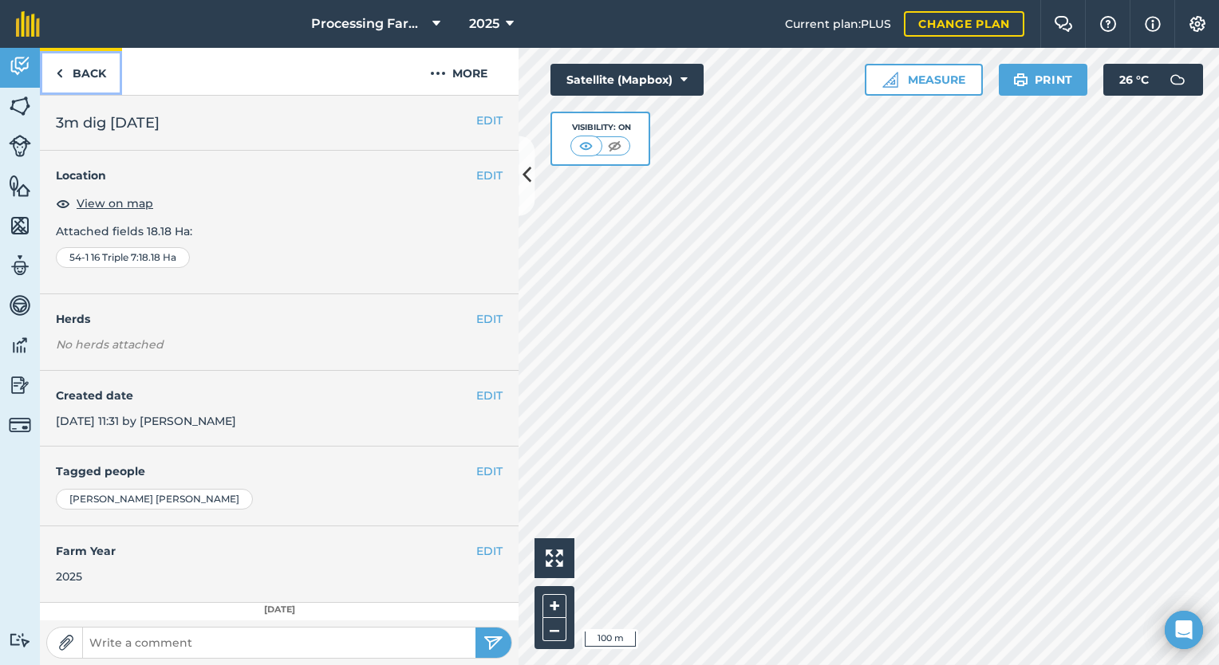
click at [83, 81] on link "Back" at bounding box center [81, 71] width 82 height 47
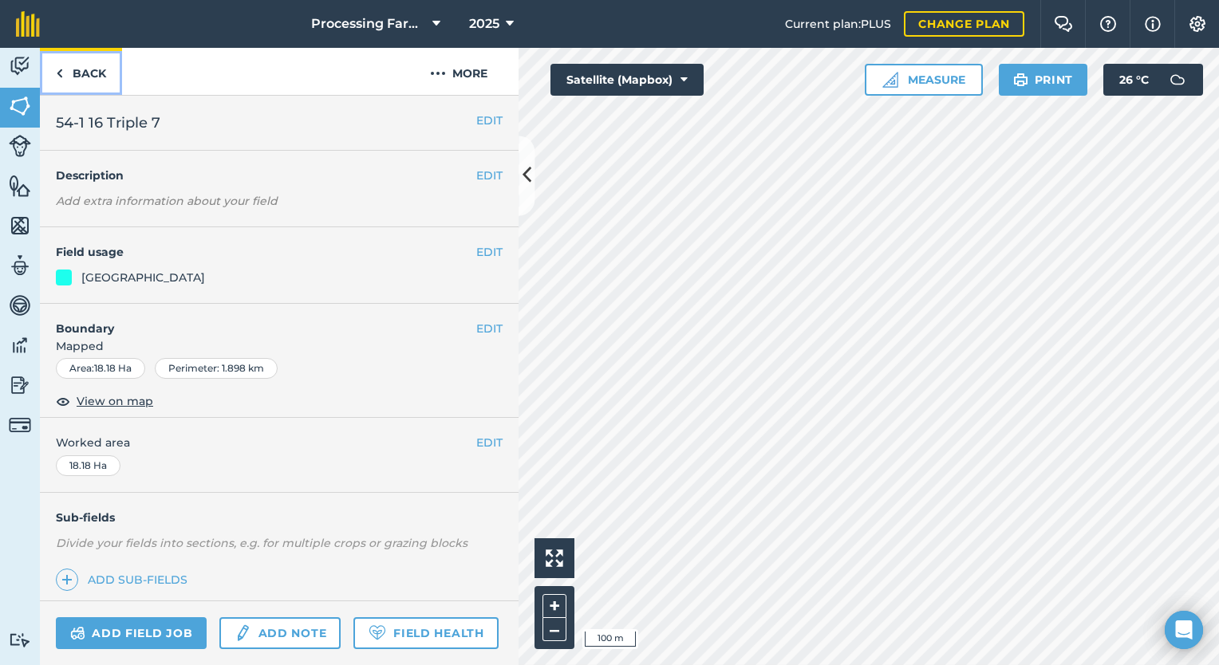
click at [83, 81] on link "Back" at bounding box center [81, 71] width 82 height 47
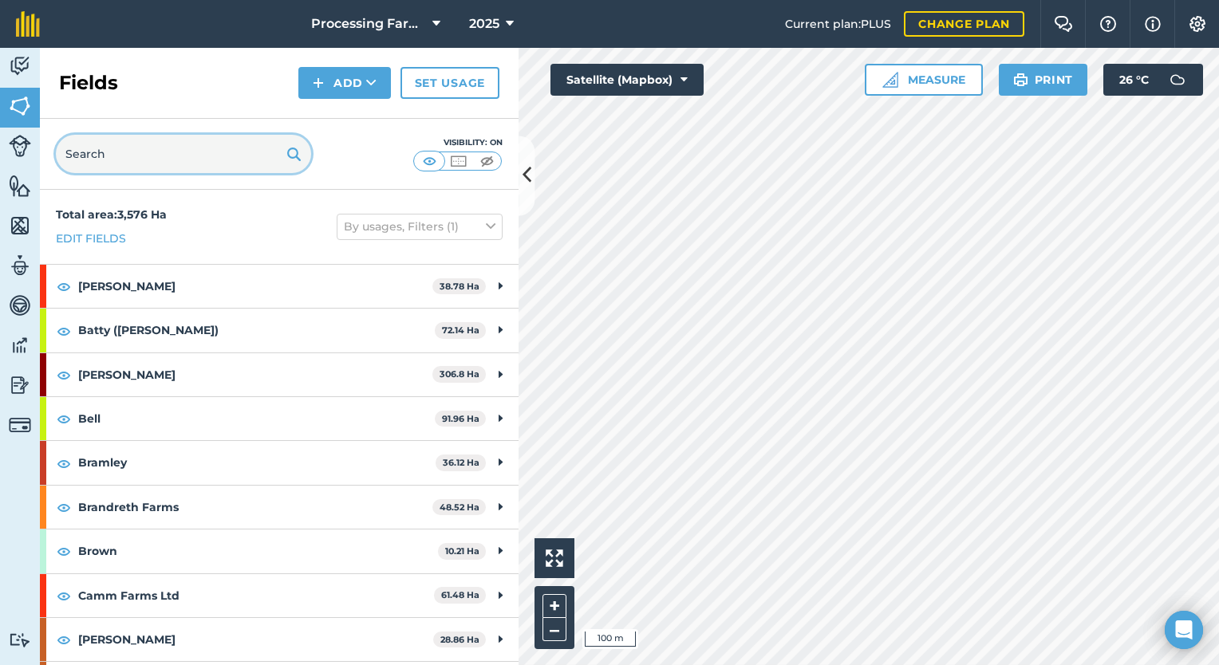
click at [205, 158] on input "text" at bounding box center [183, 154] width 255 height 38
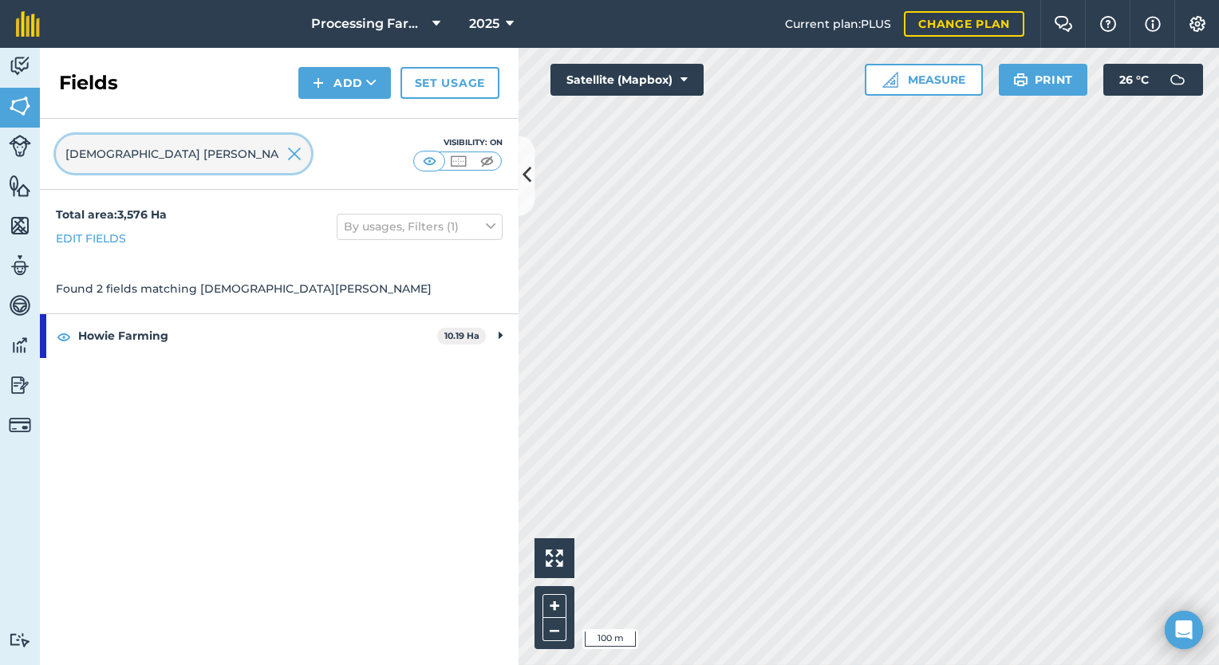
type input "lady ali"
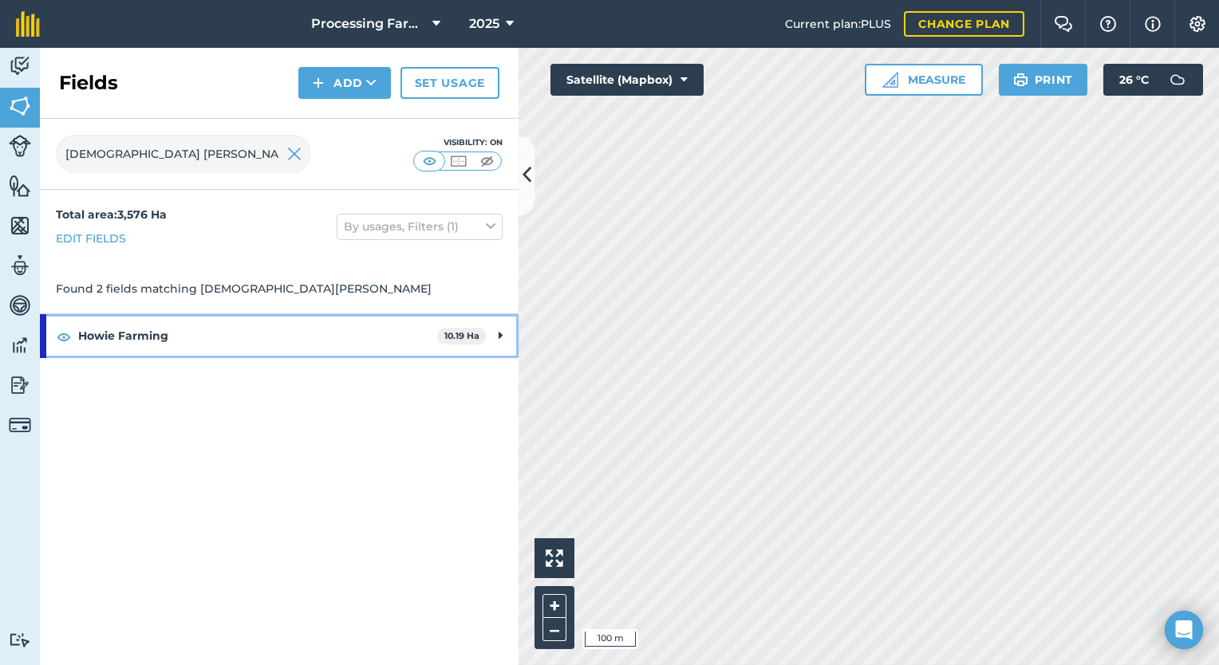
click at [258, 340] on strong "Howie Farming" at bounding box center [257, 335] width 359 height 43
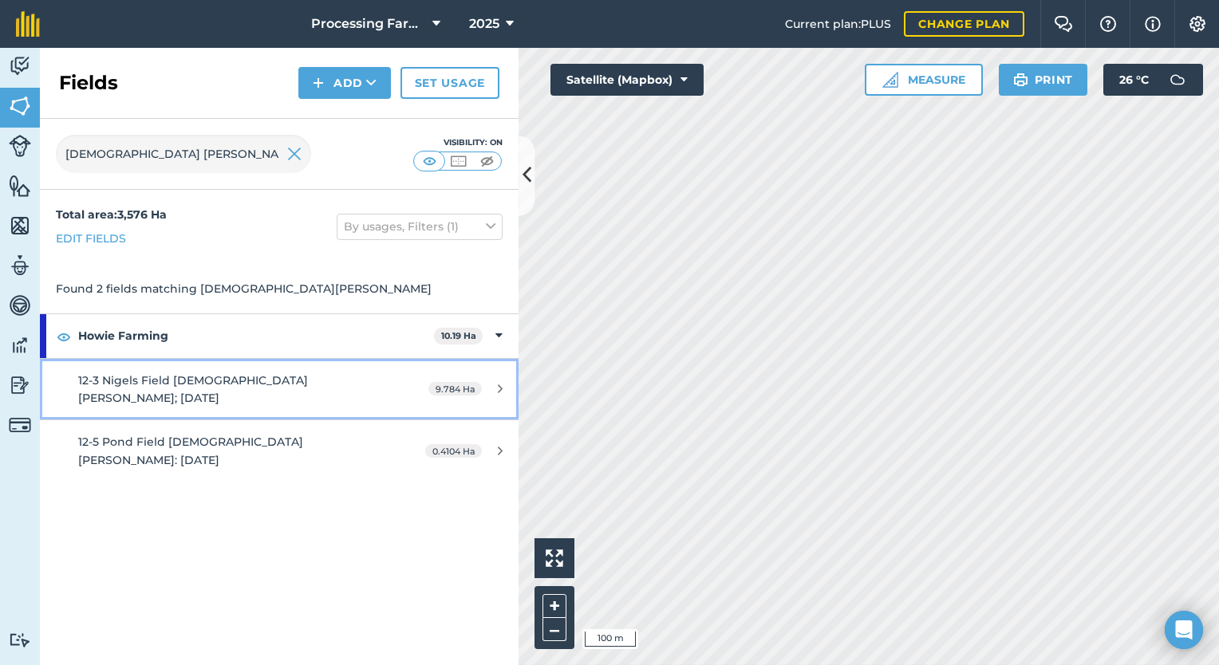
click at [250, 392] on link "12-3 Nigels Field Lady Alicia P; 07.04.25 9.784 Ha" at bounding box center [279, 389] width 479 height 61
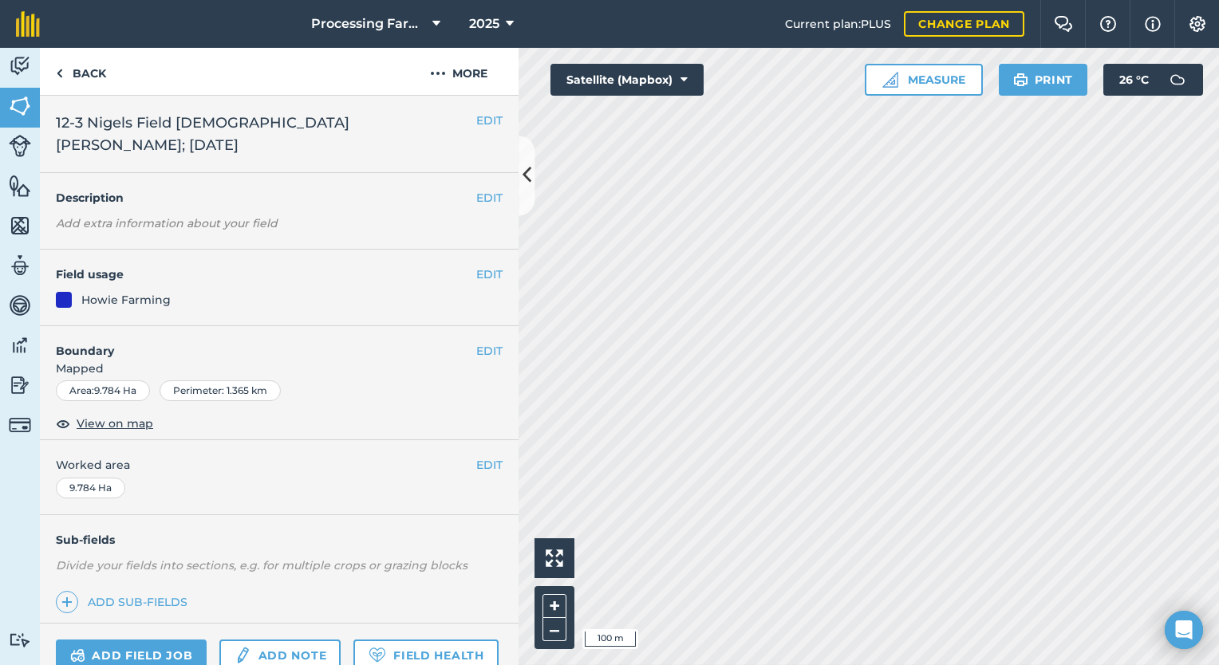
scroll to position [128, 0]
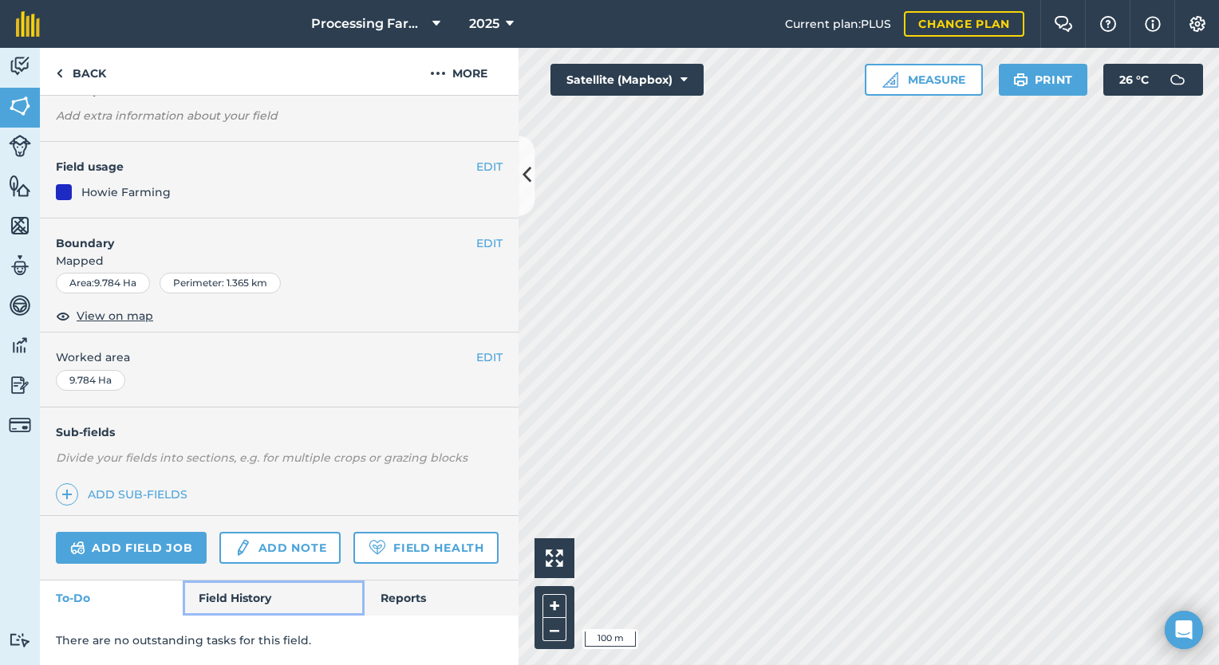
click at [227, 595] on link "Field History" at bounding box center [273, 598] width 181 height 35
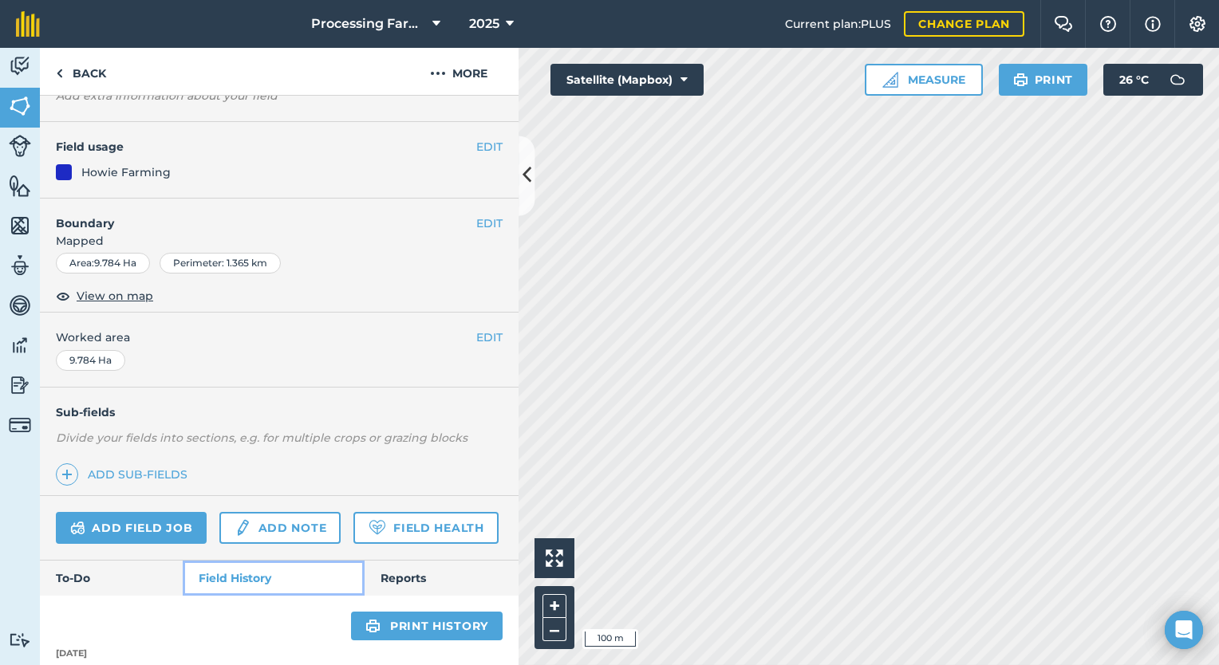
scroll to position [255, 0]
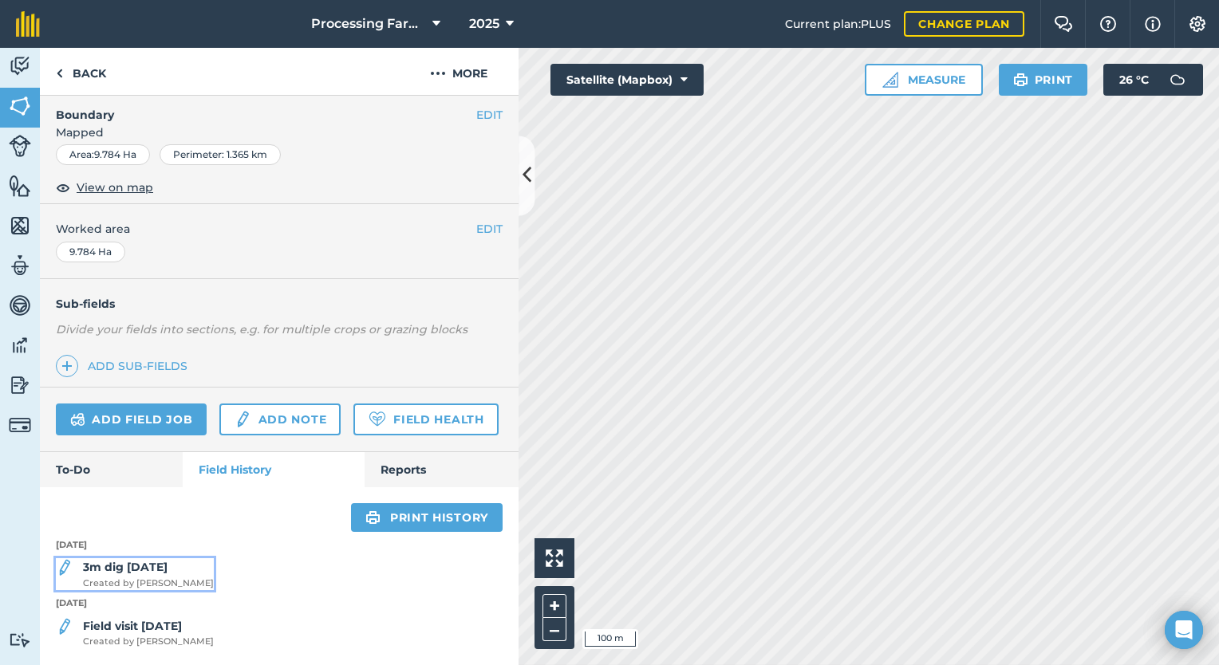
click at [136, 568] on strong "3m dig [DATE]" at bounding box center [125, 567] width 85 height 14
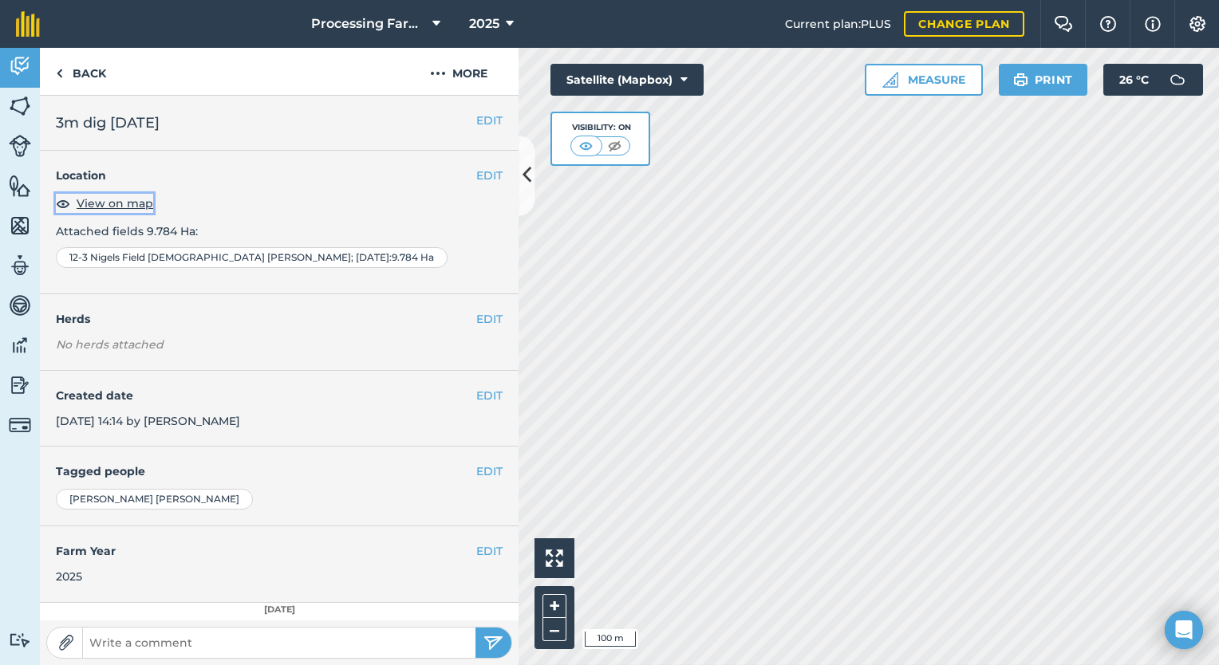
click at [105, 206] on span "View on map" at bounding box center [115, 204] width 77 height 18
click at [116, 65] on link "Back" at bounding box center [81, 71] width 82 height 47
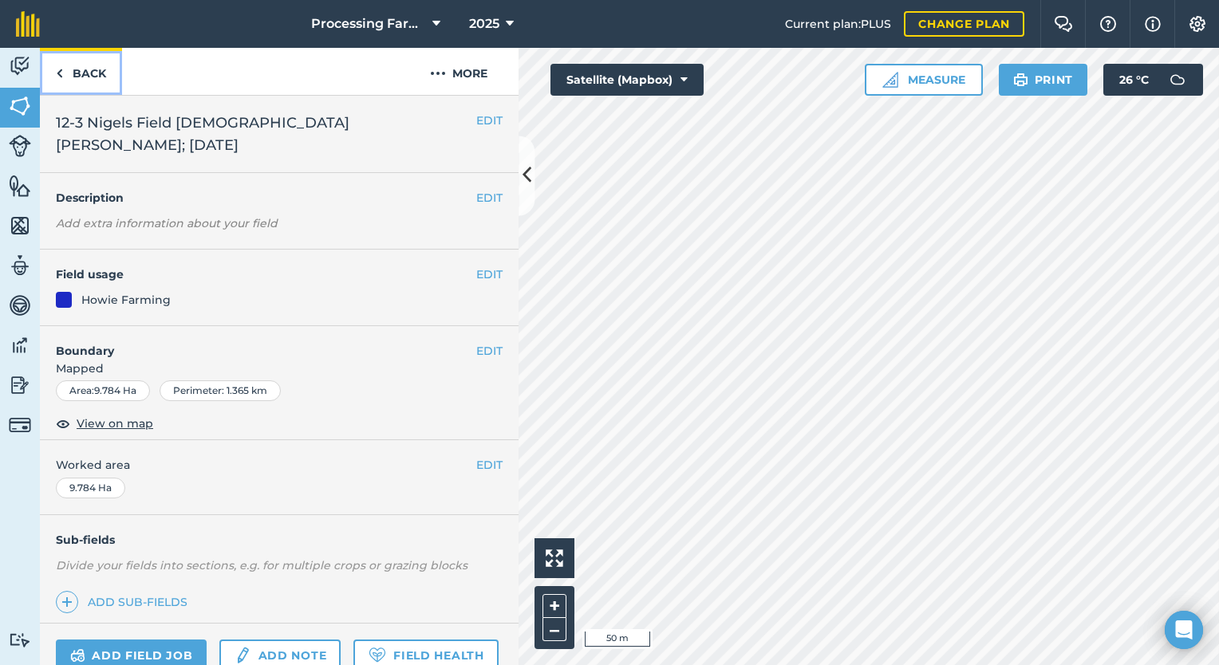
click at [87, 63] on link "Back" at bounding box center [81, 71] width 82 height 47
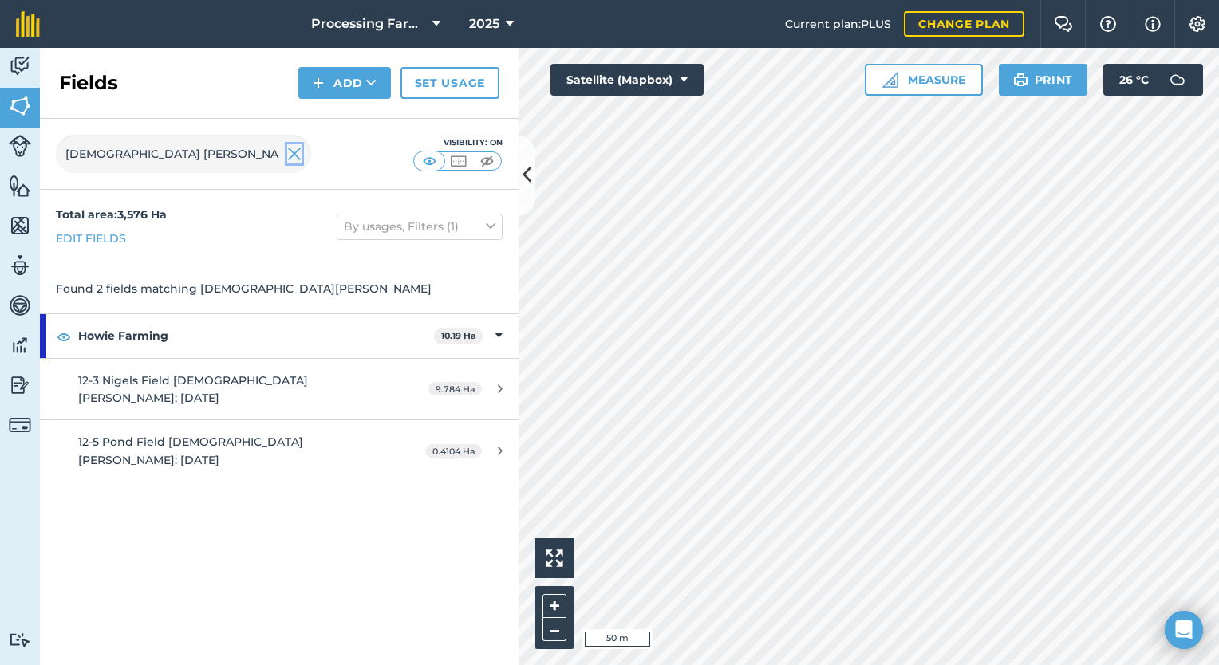
click at [292, 154] on img at bounding box center [294, 153] width 14 height 19
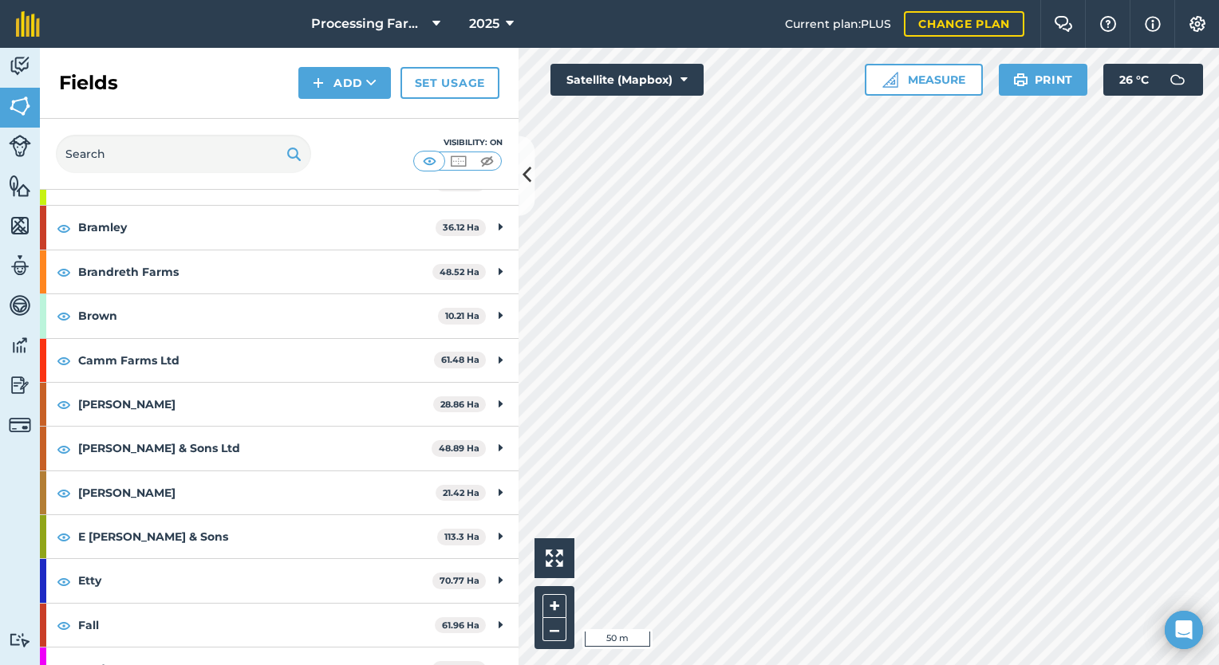
scroll to position [318, 0]
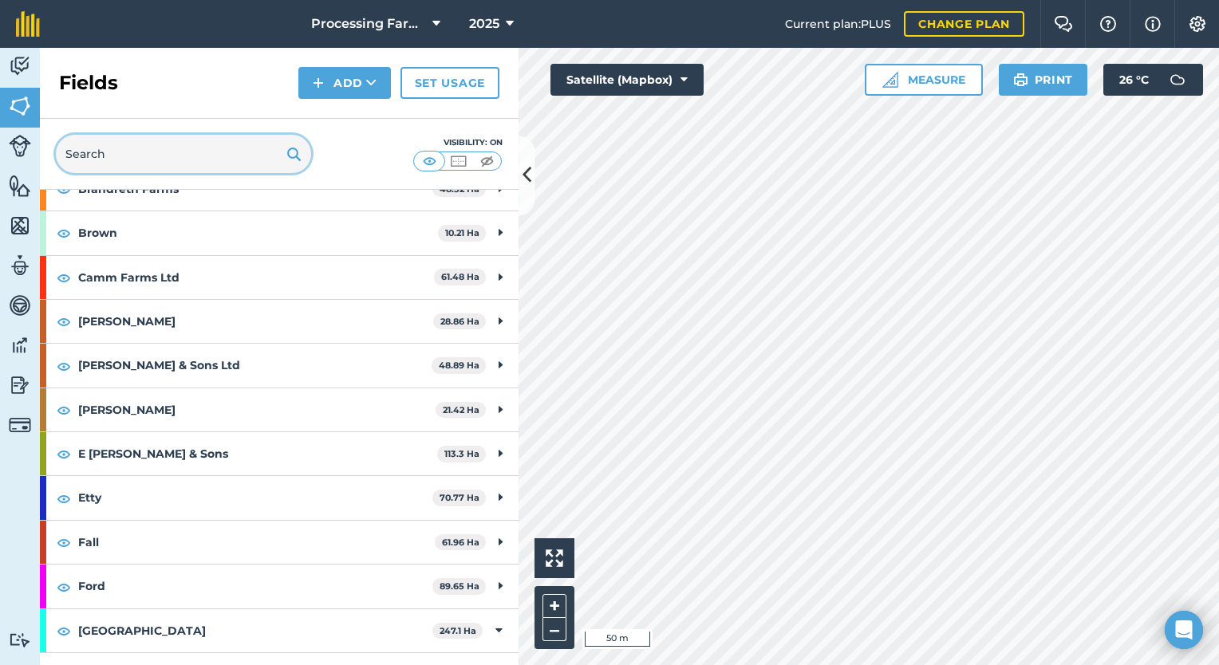
click at [159, 162] on input "text" at bounding box center [183, 154] width 255 height 38
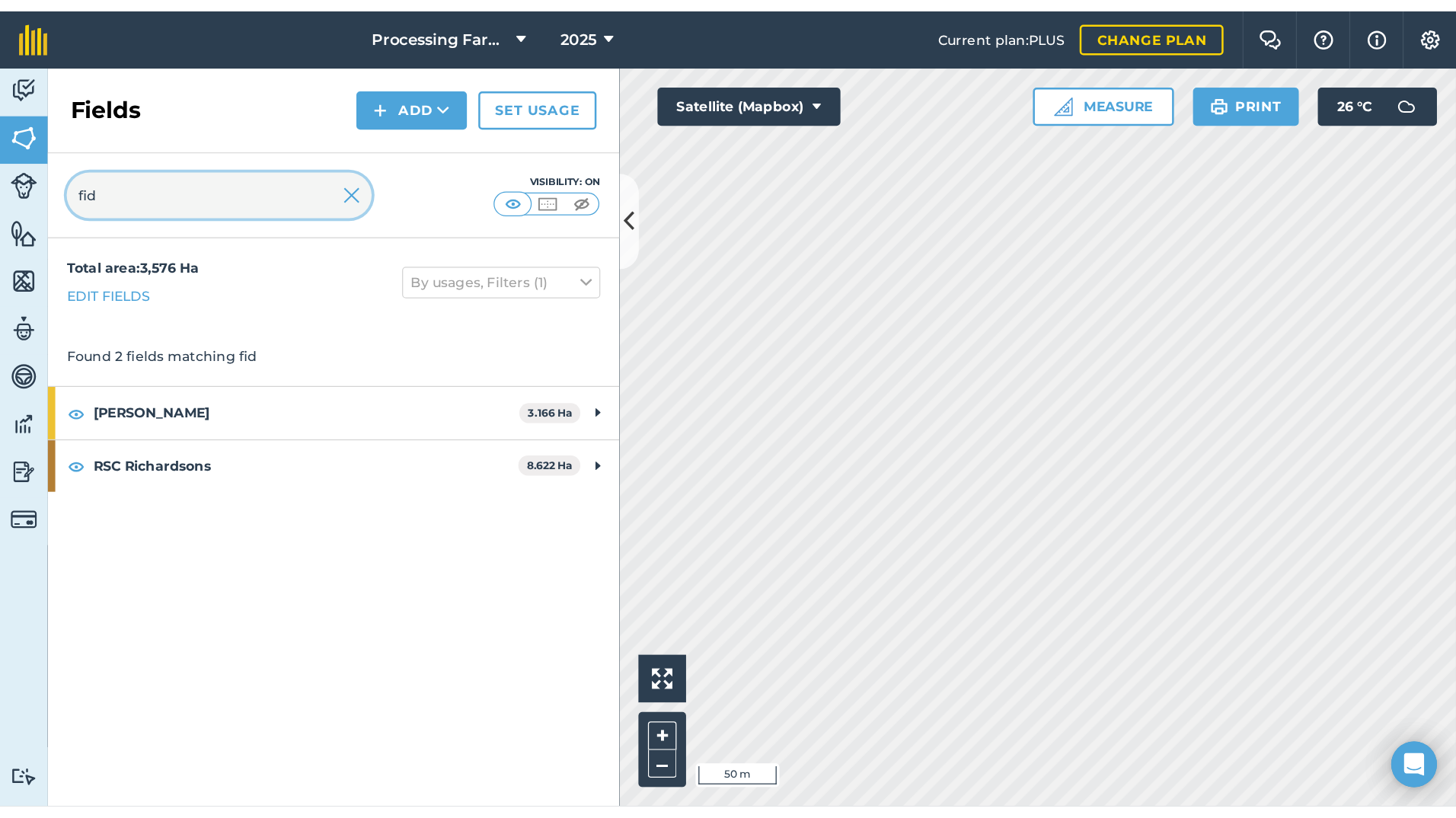
scroll to position [0, 0]
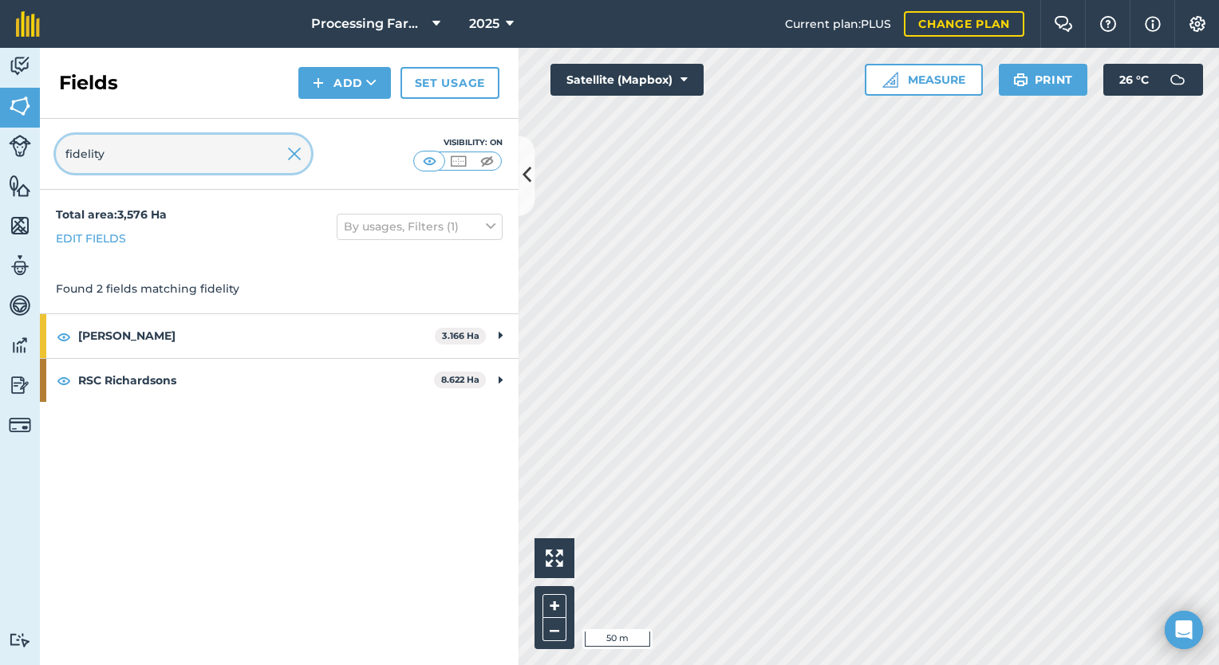
type input "fidelity"
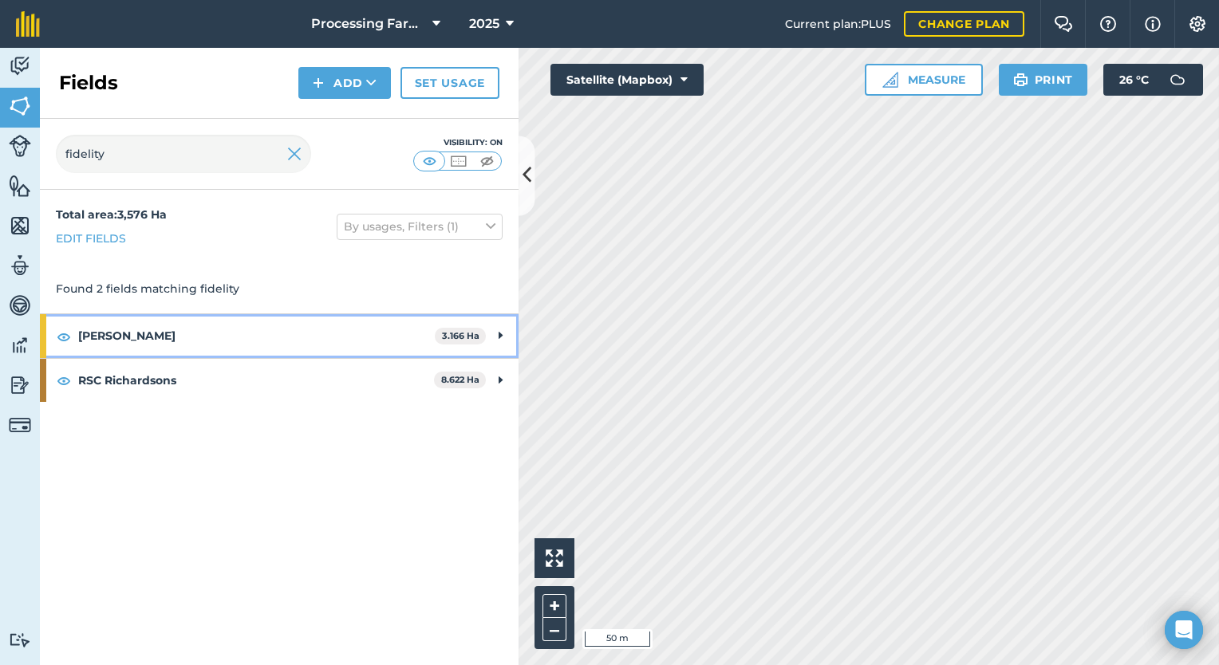
click at [232, 335] on strong "[PERSON_NAME]" at bounding box center [256, 335] width 357 height 43
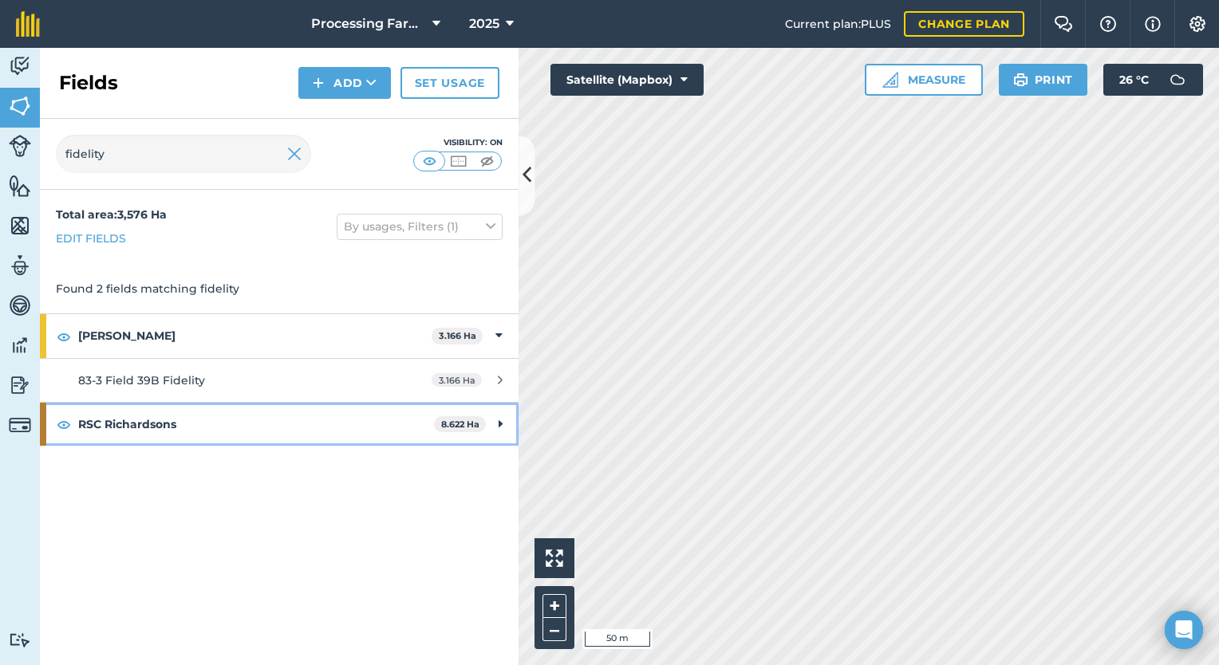
click at [241, 426] on strong "RSC Richardsons" at bounding box center [256, 424] width 356 height 43
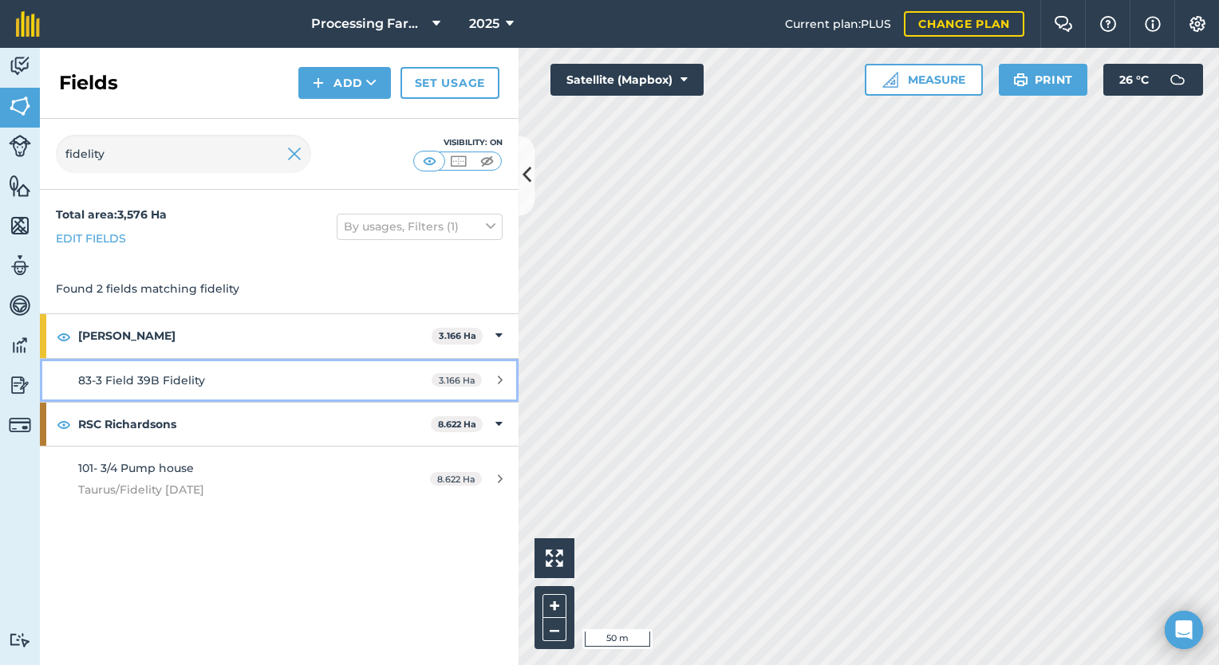
click at [268, 378] on div "83-3 Field 39B Fidelity" at bounding box center [228, 381] width 300 height 18
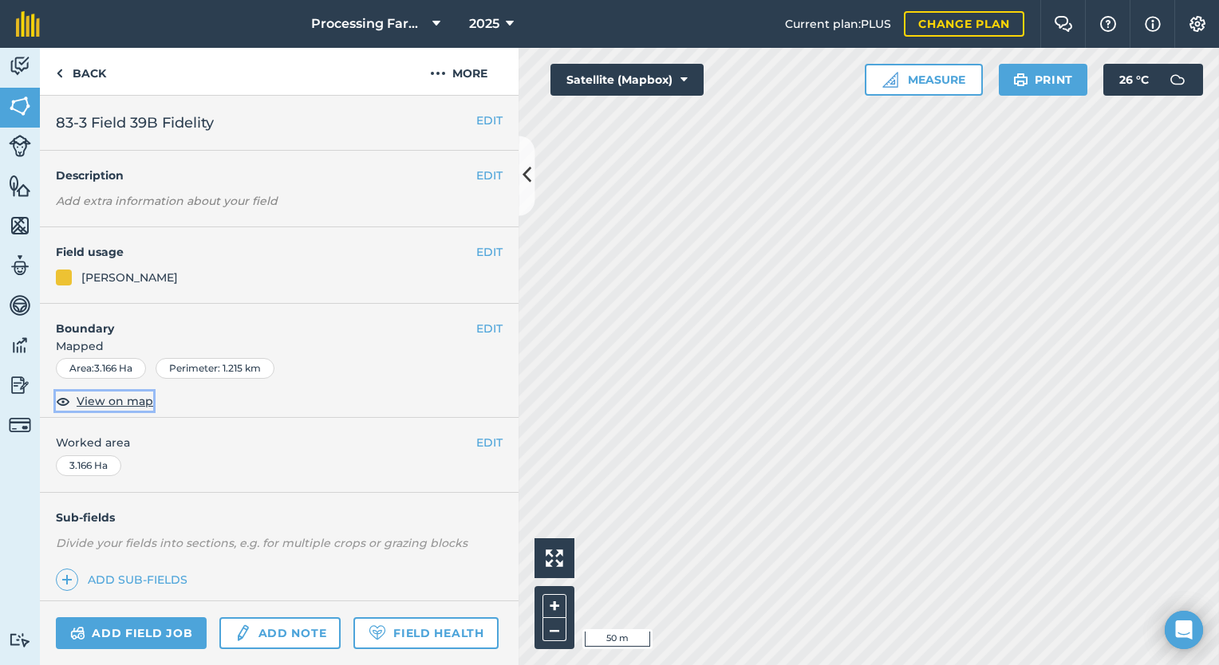
click at [134, 395] on span "View on map" at bounding box center [115, 401] width 77 height 18
click at [71, 69] on link "Back" at bounding box center [81, 71] width 82 height 47
